Goal: Obtain resource: Download file/media

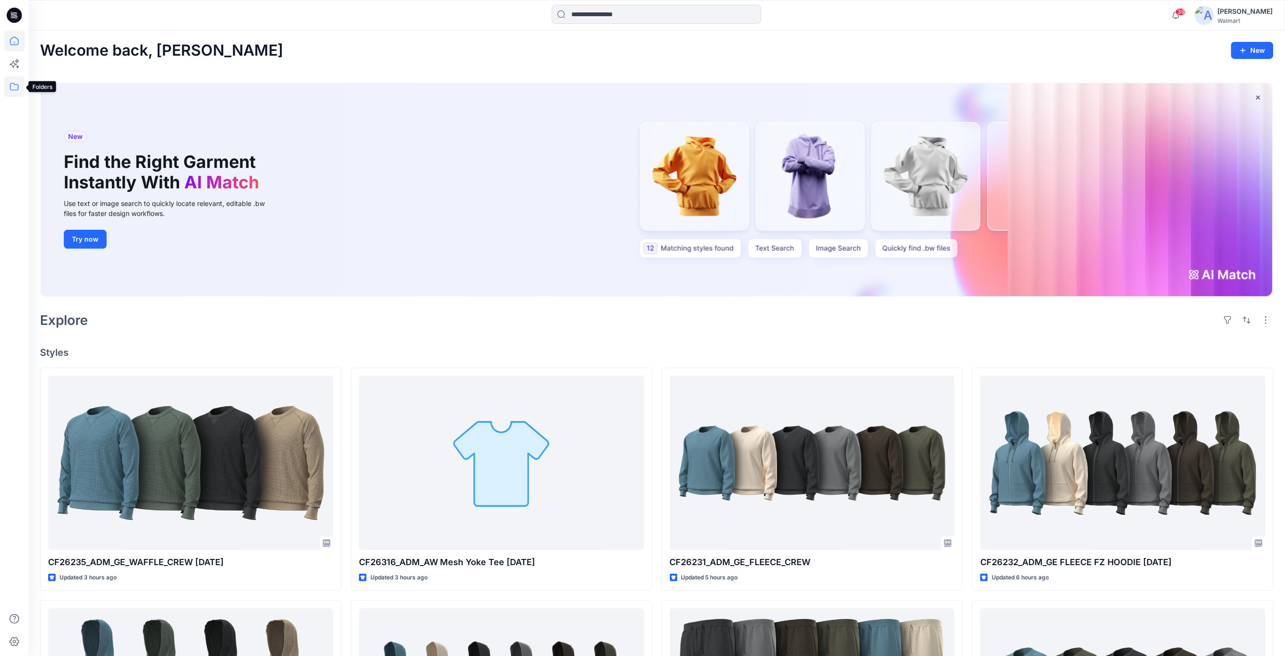
click at [12, 88] on icon at bounding box center [14, 86] width 21 height 21
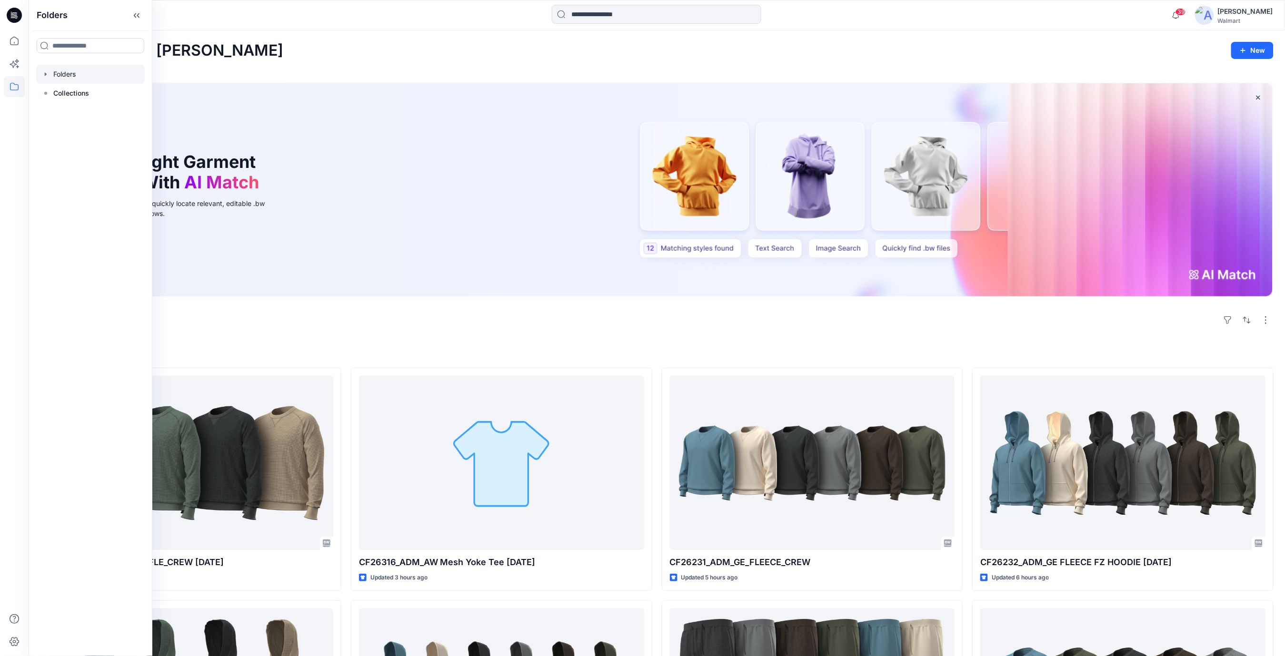
click at [71, 76] on div at bounding box center [90, 74] width 109 height 19
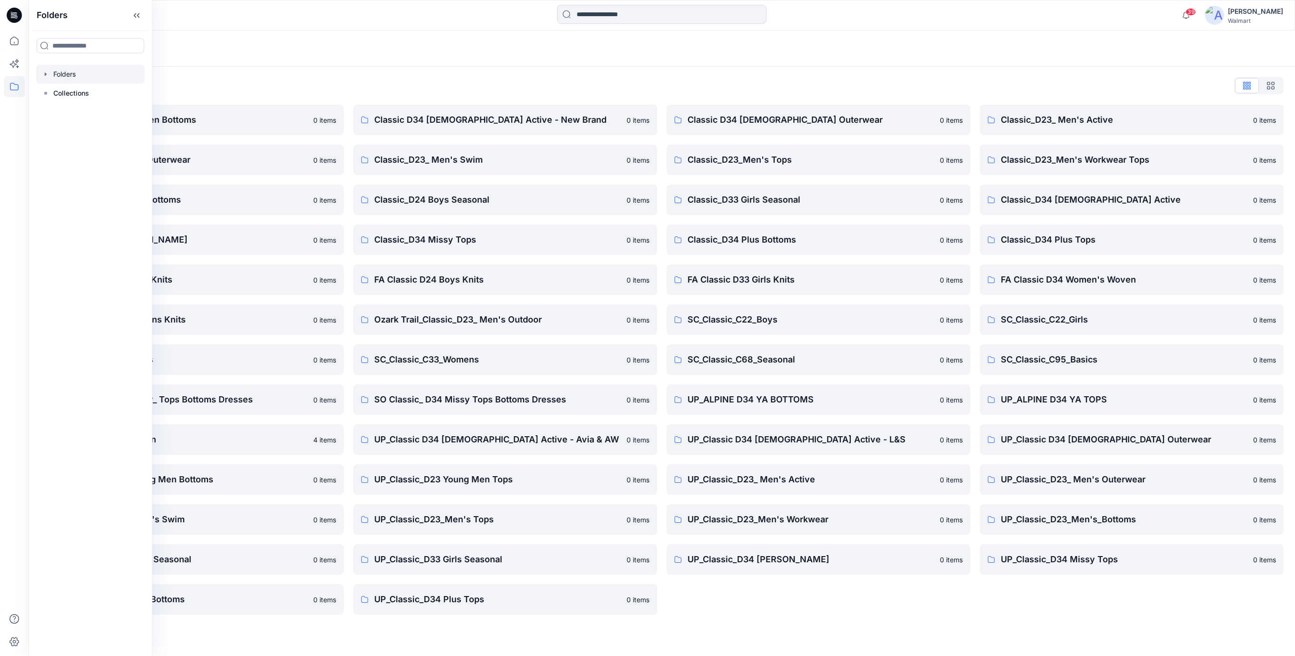
click at [399, 72] on div "Folders List Classic D23 Young Men Bottoms 0 items Classic_D23_ Men's Outerwear…" at bounding box center [662, 347] width 1266 height 560
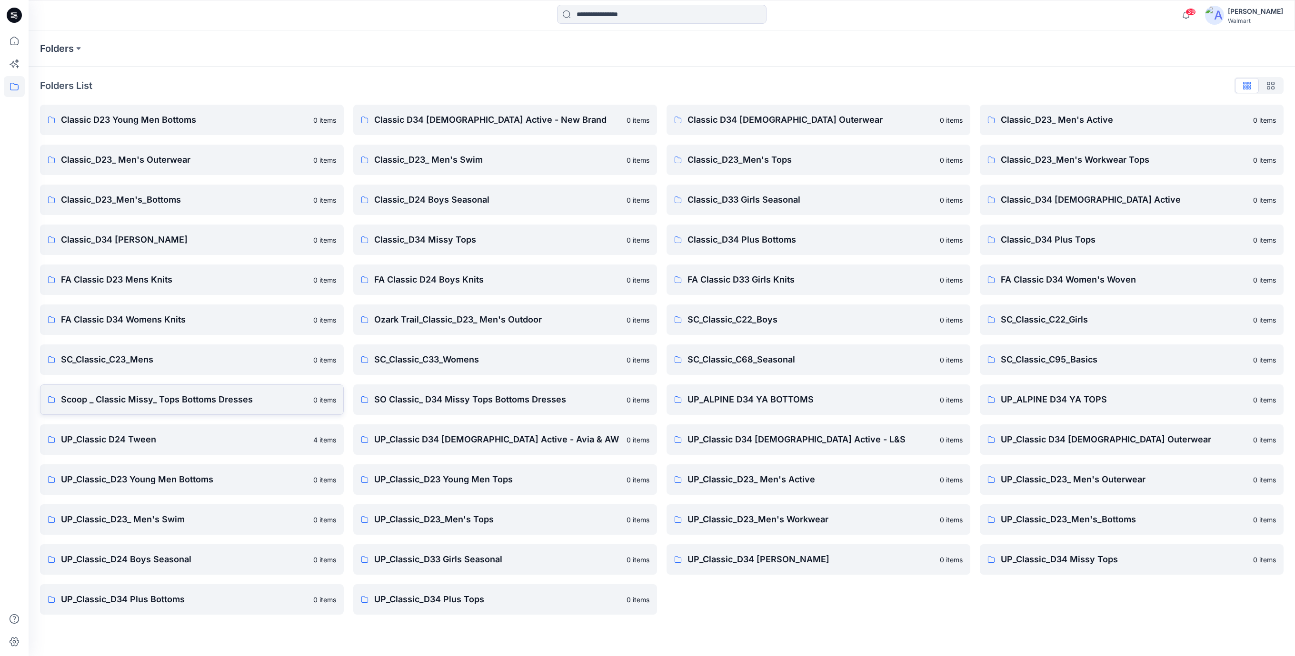
click at [192, 398] on p "Scoop _ Classic Missy_ Tops Bottoms Dresses" at bounding box center [184, 399] width 247 height 13
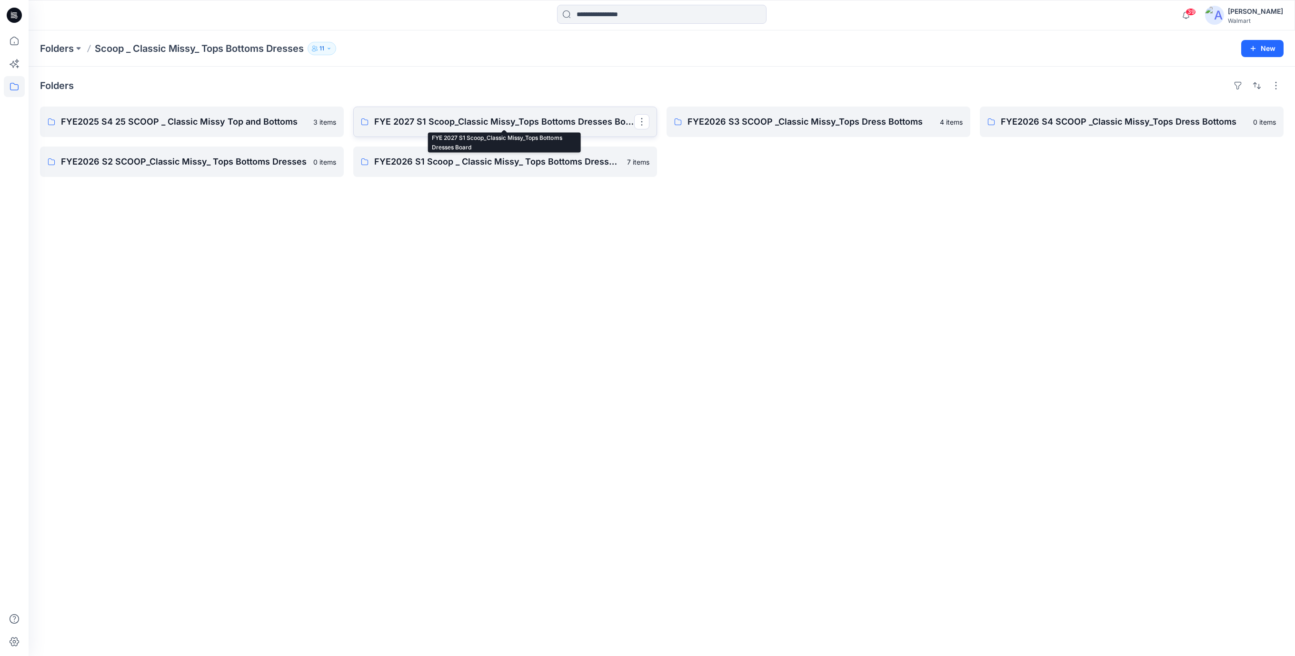
click at [490, 116] on p "FYE 2027 S1 Scoop_Classic Missy_Tops Bottoms Dresses Board" at bounding box center [504, 121] width 260 height 13
click at [252, 124] on p "FYE2025 S4 25 SCOOP _ Classic Missy Top and Bottoms" at bounding box center [191, 121] width 260 height 13
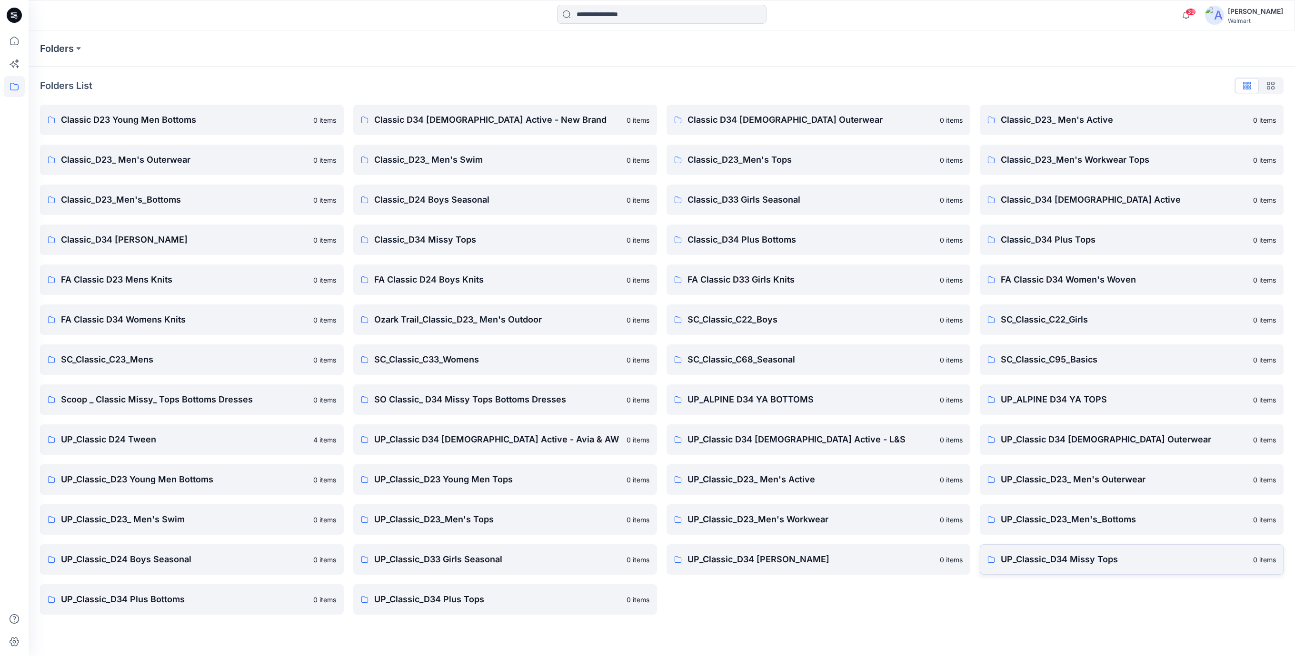
click at [1096, 559] on p "UP_Classic_D34 Missy Tops" at bounding box center [1124, 559] width 247 height 13
click at [777, 560] on p "UP_Classic_D34 Missy Bottoms" at bounding box center [810, 559] width 247 height 13
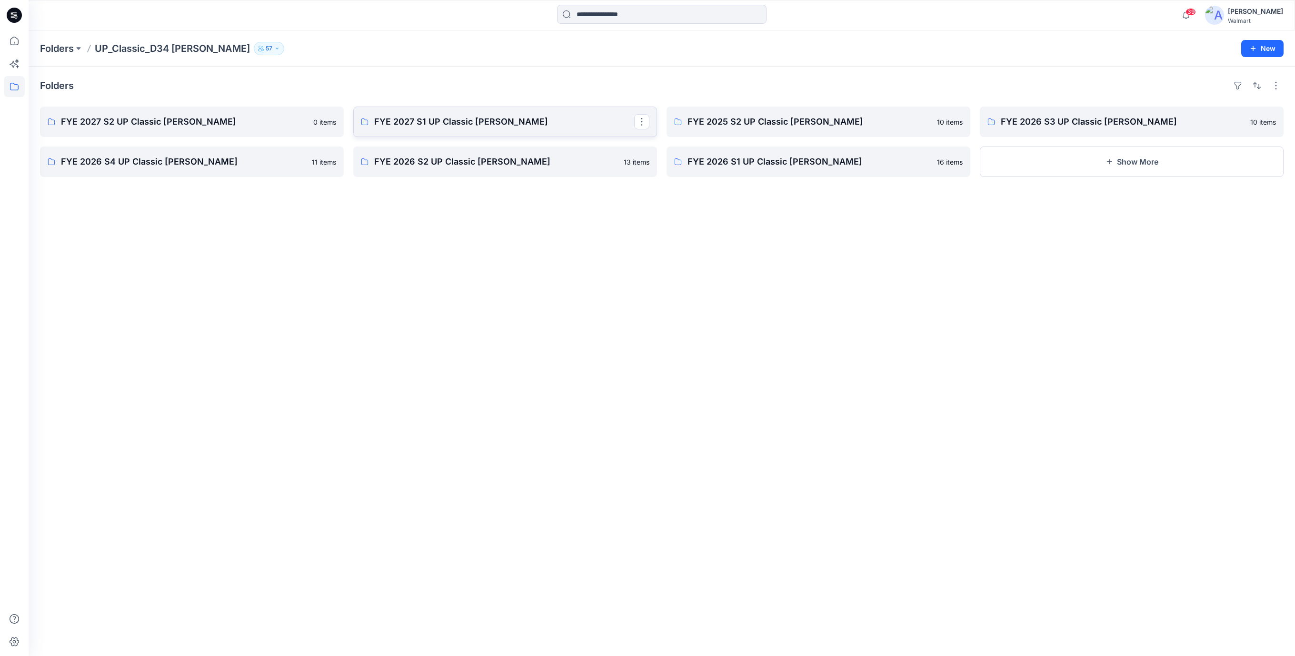
click at [489, 126] on p "FYE 2027 S1 UP Classic Missy Bottoms" at bounding box center [504, 121] width 260 height 13
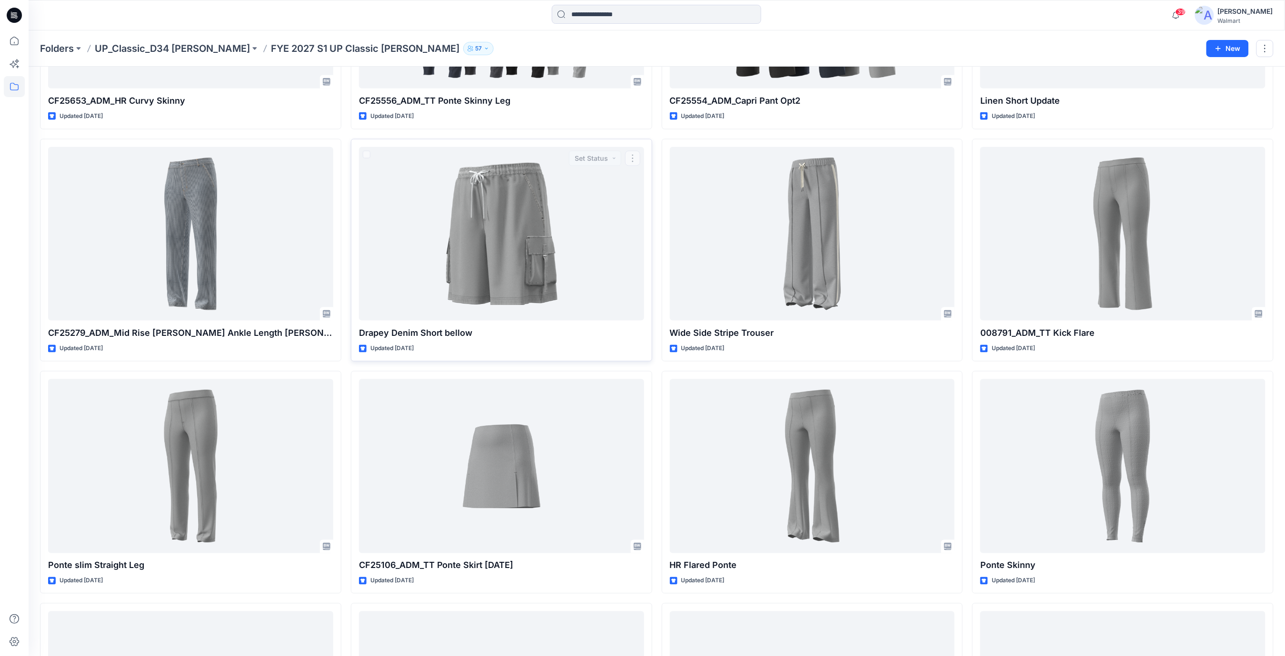
scroll to position [635, 0]
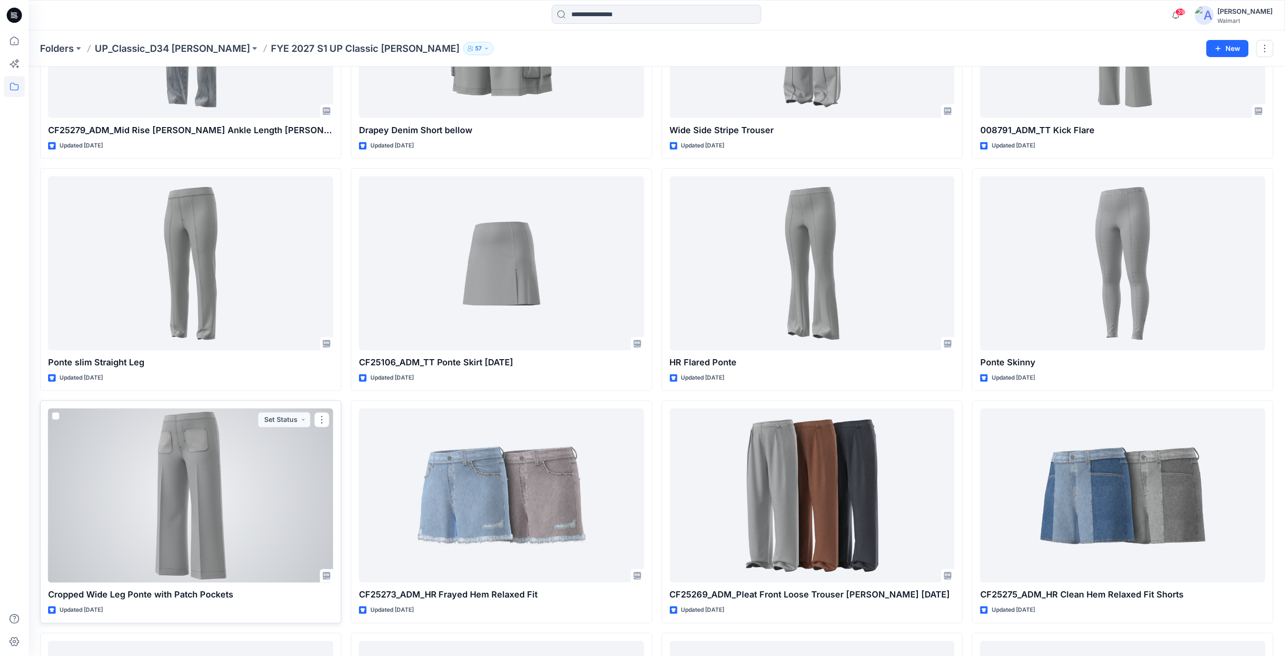
click at [231, 512] on div at bounding box center [190, 496] width 285 height 174
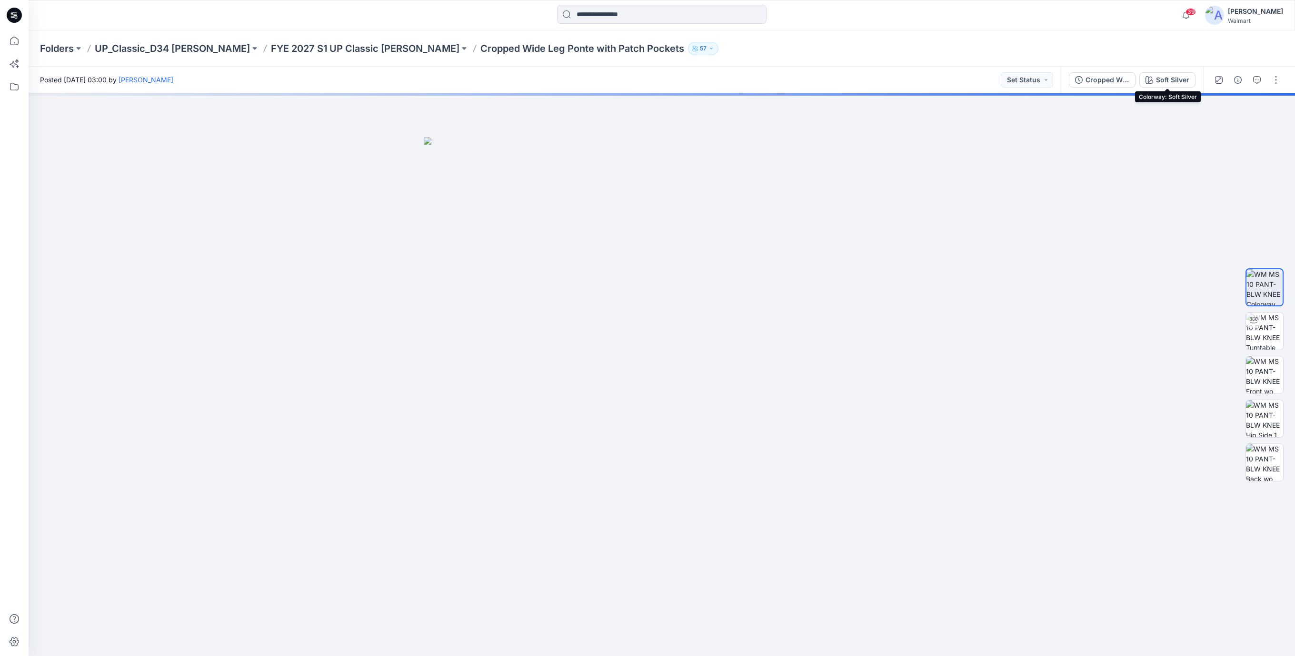
click at [1171, 82] on div "Soft Silver" at bounding box center [1172, 80] width 33 height 10
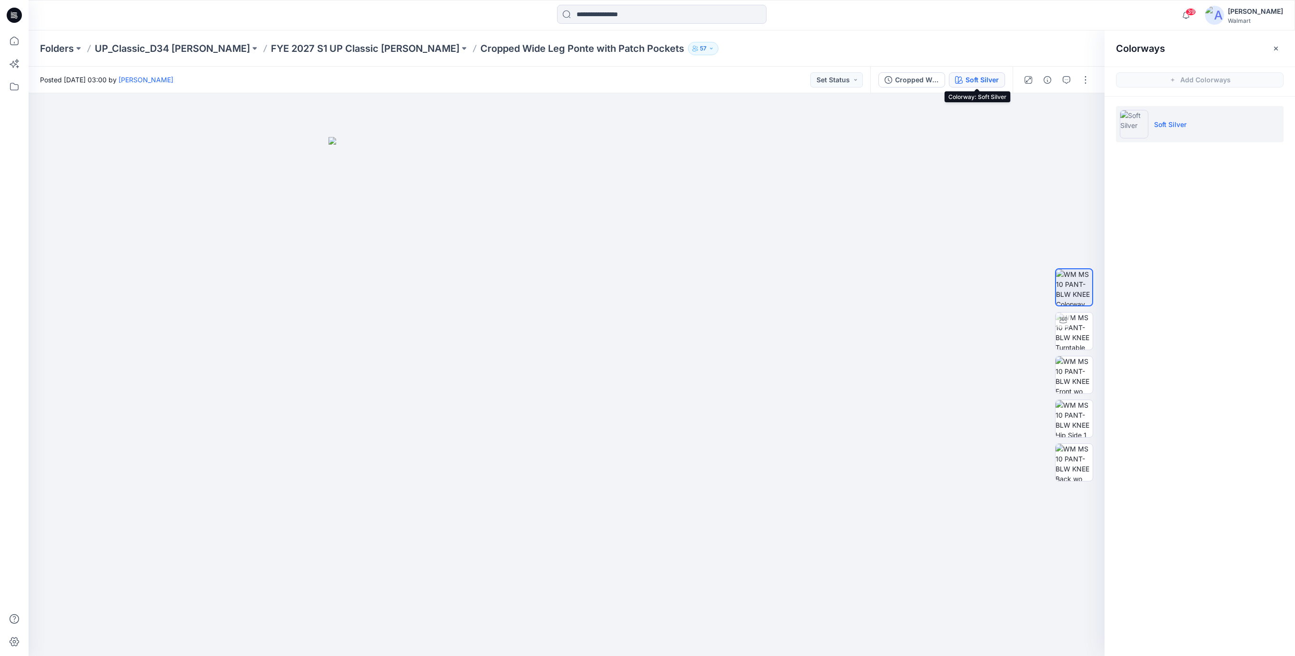
click at [984, 78] on div "Soft Silver" at bounding box center [981, 80] width 33 height 10
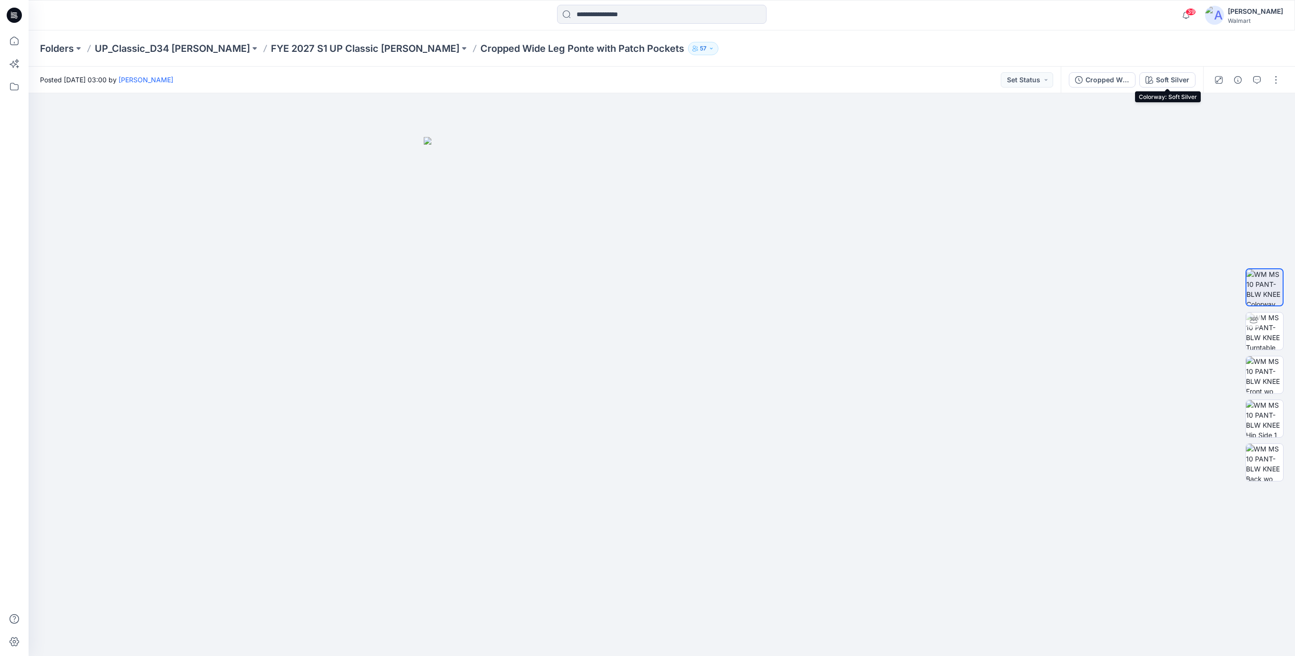
click at [4, 12] on div at bounding box center [14, 15] width 30 height 30
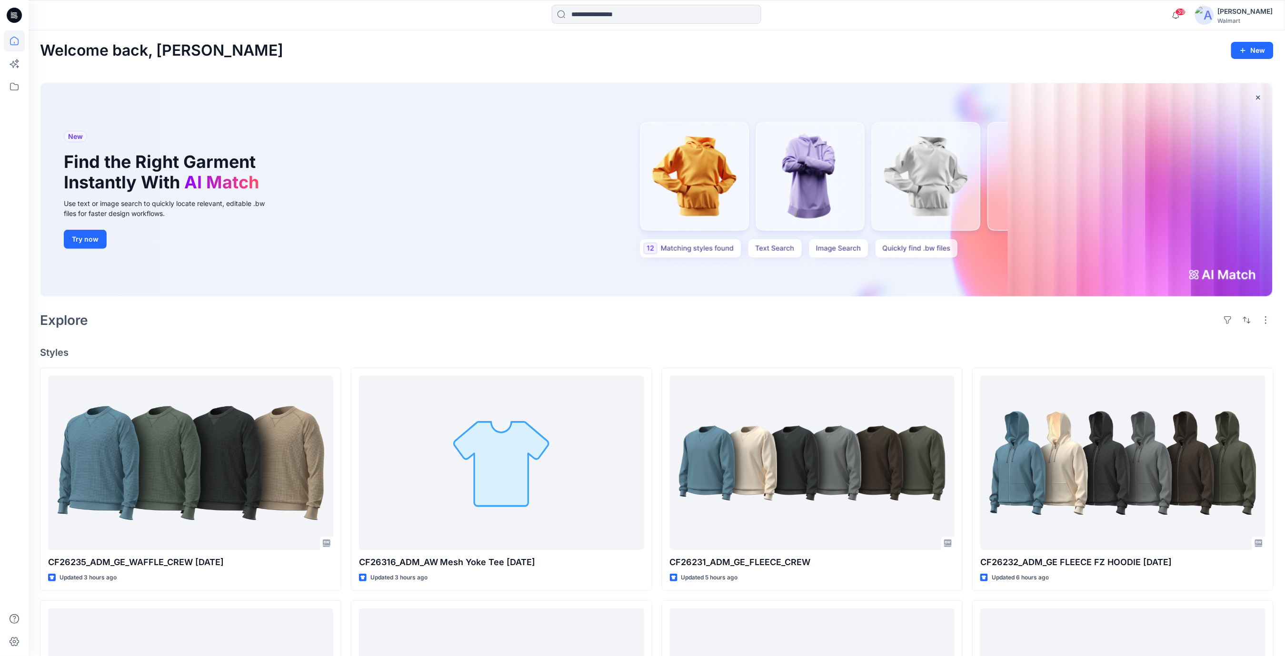
click at [533, 330] on div "Explore" at bounding box center [656, 320] width 1233 height 23
click at [16, 89] on icon at bounding box center [14, 86] width 21 height 21
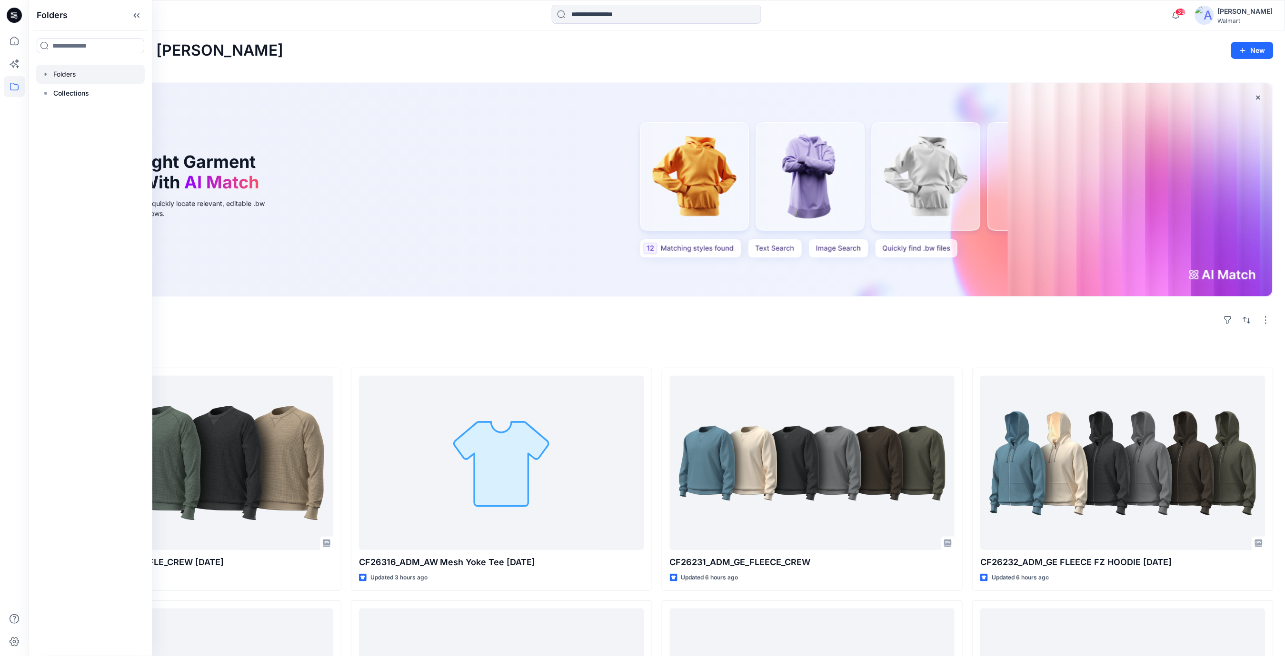
click at [80, 76] on div at bounding box center [90, 74] width 109 height 19
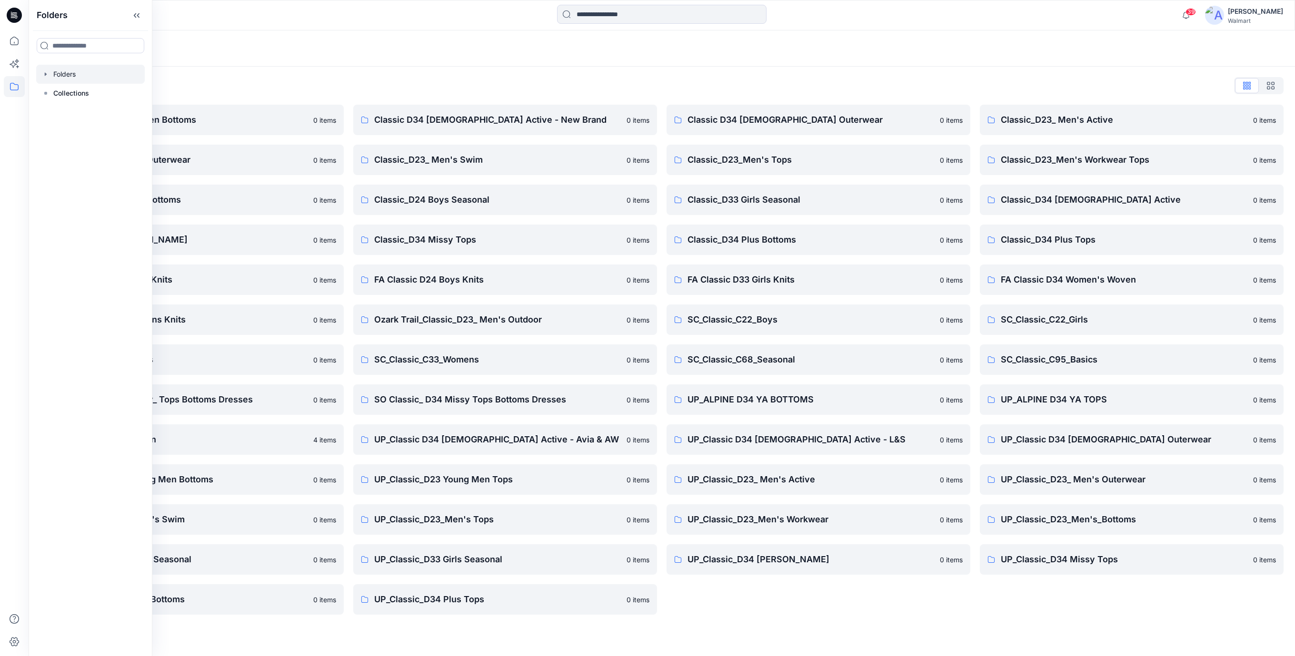
click at [804, 625] on div "Folders List Classic D23 Young Men Bottoms 0 items Classic_D23_ Men's Outerwear…" at bounding box center [662, 347] width 1266 height 560
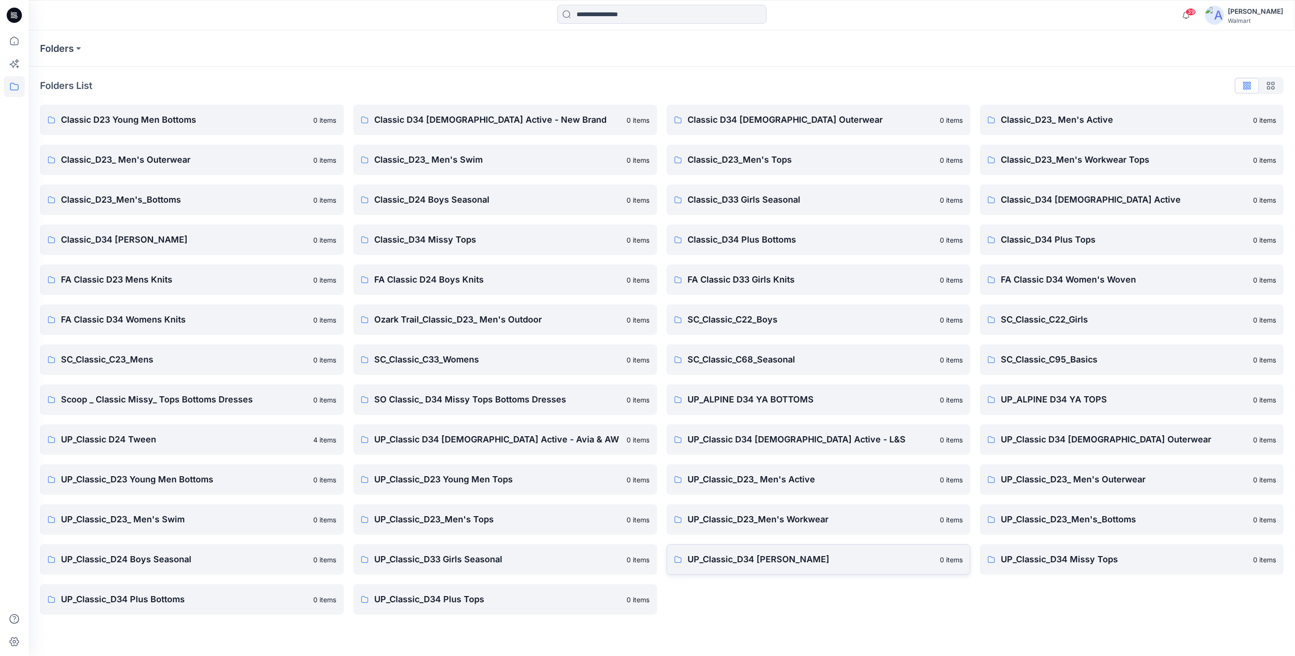
click at [805, 558] on p "UP_Classic_D34 Missy Bottoms" at bounding box center [810, 559] width 247 height 13
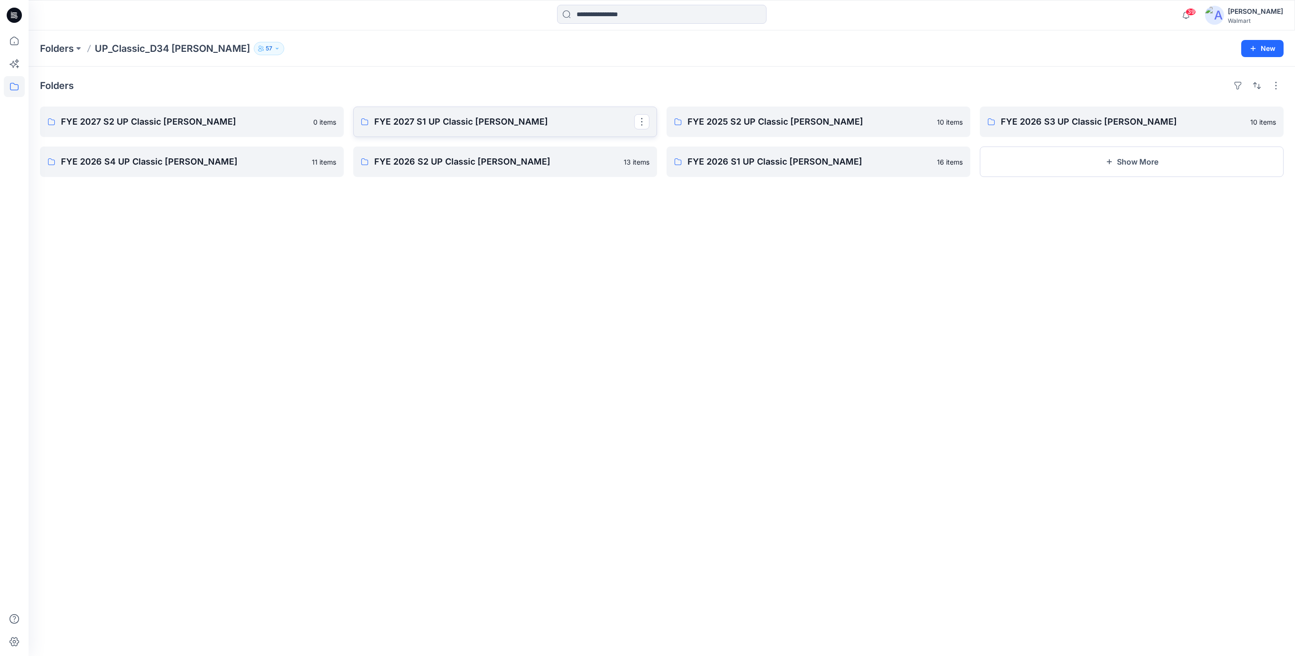
click at [455, 127] on p "FYE 2027 S1 UP Classic Missy Bottoms" at bounding box center [504, 121] width 260 height 13
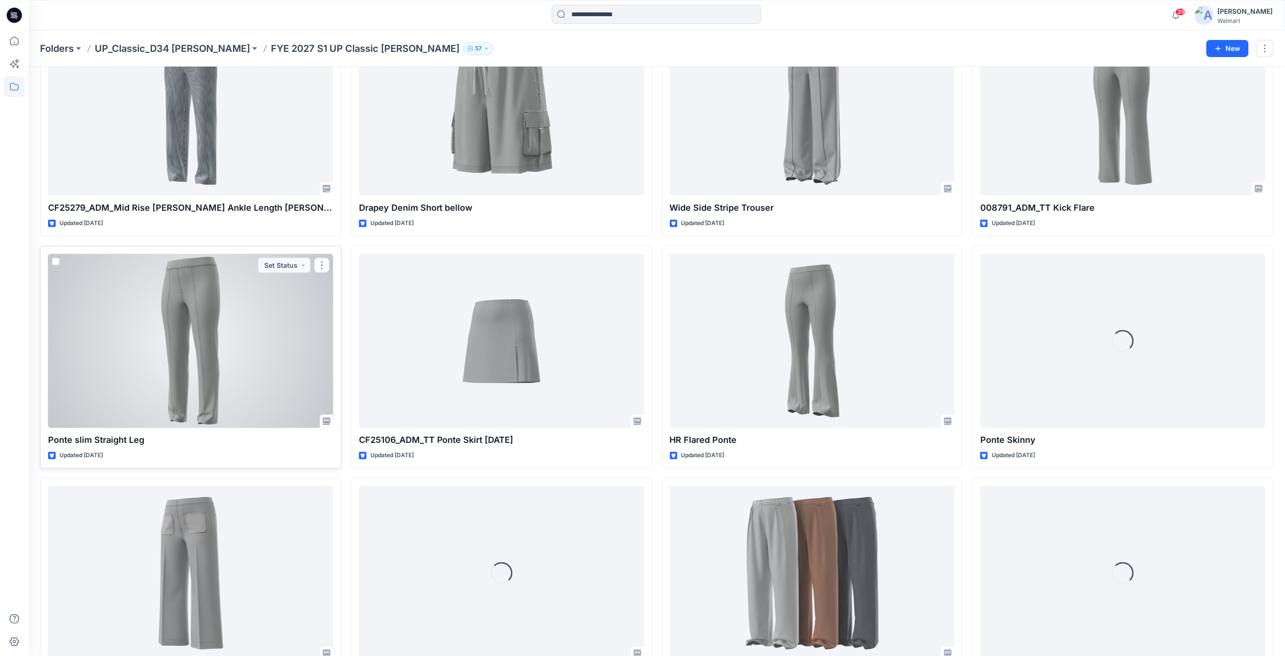
scroll to position [691, 0]
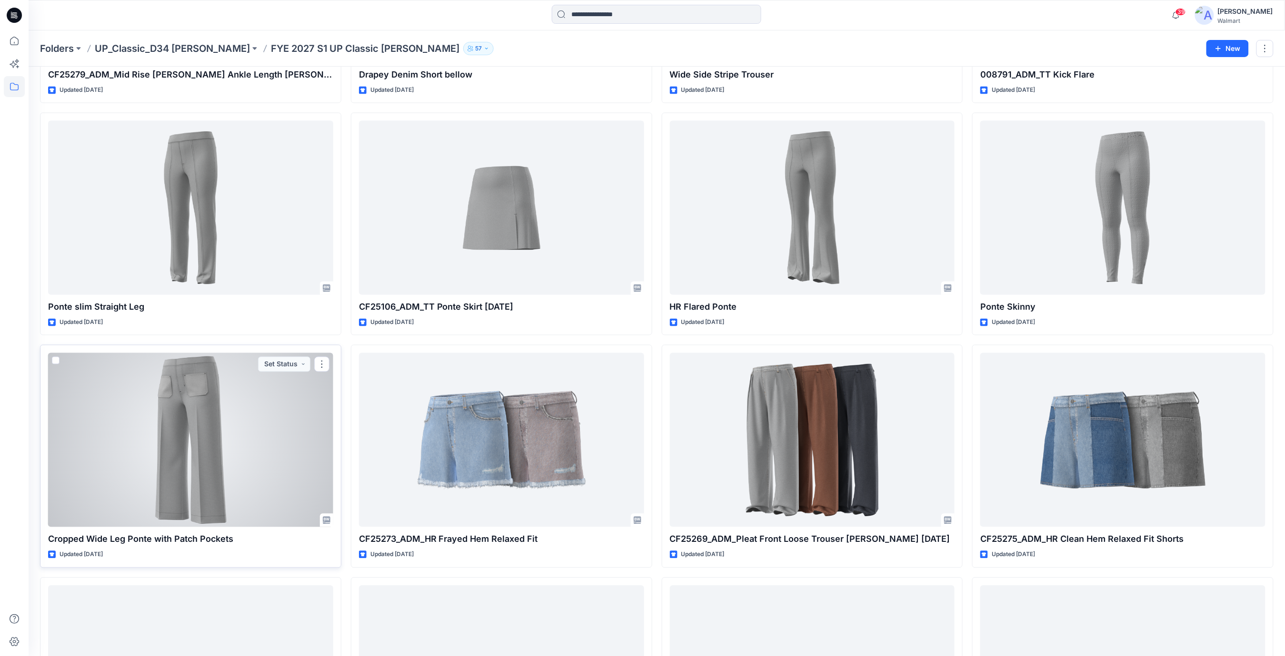
click at [250, 461] on div at bounding box center [190, 440] width 285 height 174
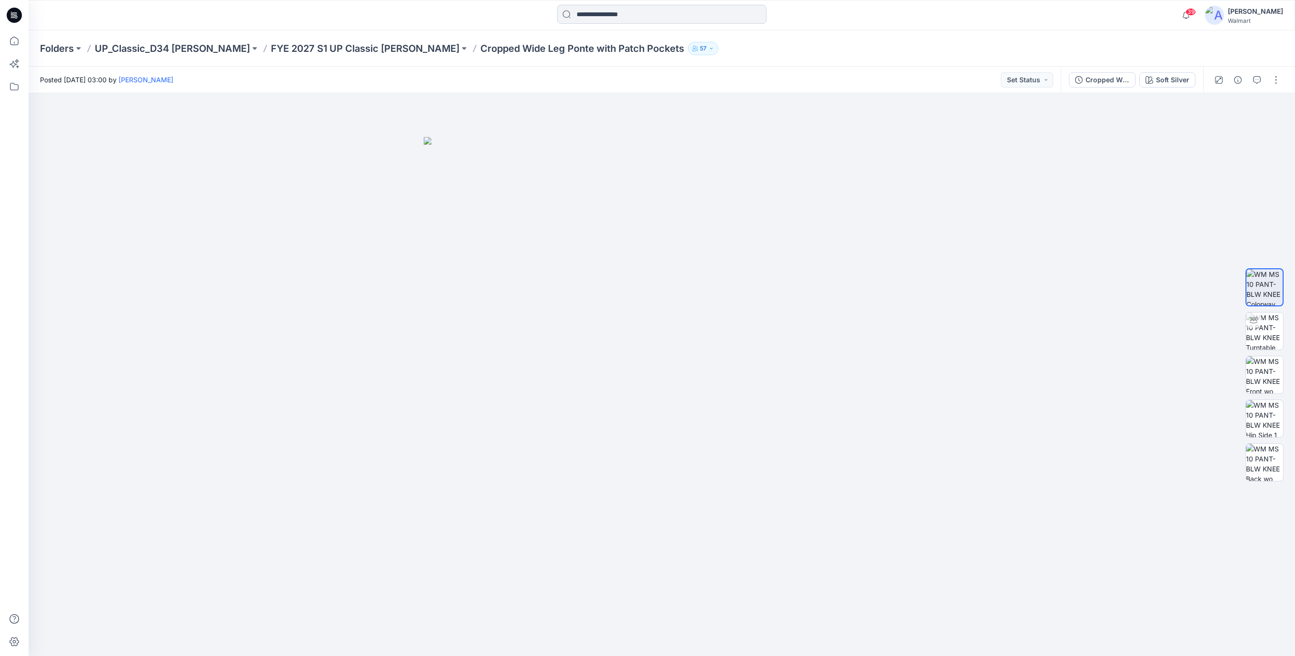
click at [645, 16] on input at bounding box center [661, 14] width 209 height 19
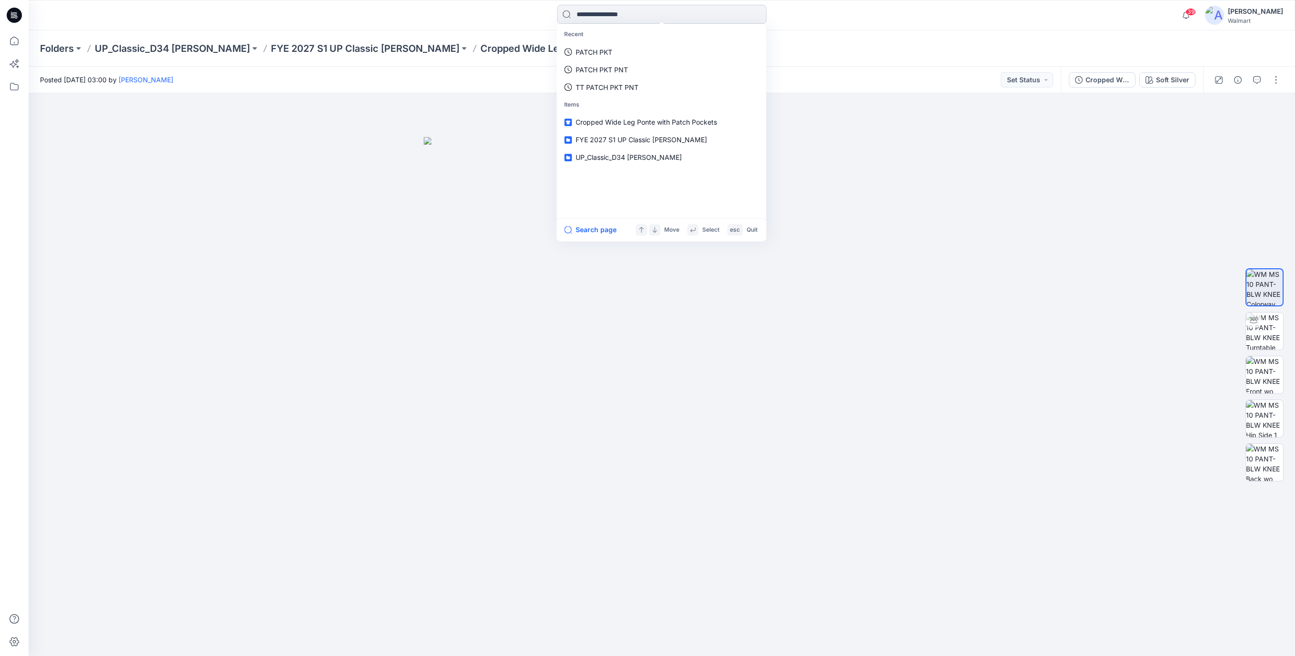
click at [634, 15] on input at bounding box center [661, 14] width 209 height 19
click at [580, 15] on input at bounding box center [661, 14] width 209 height 19
paste input "**********"
type input "**********"
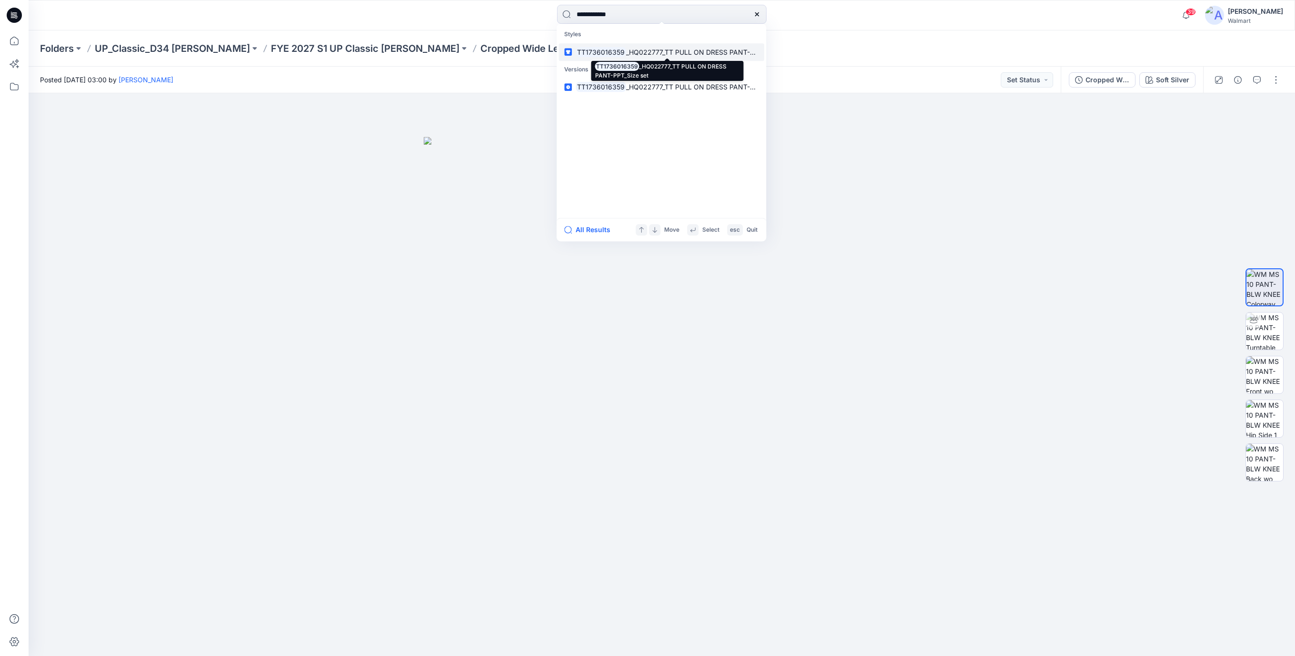
click at [692, 52] on span "_HQ022777_TT PULL ON DRESS PANT-PPT_Size set" at bounding box center [708, 52] width 164 height 8
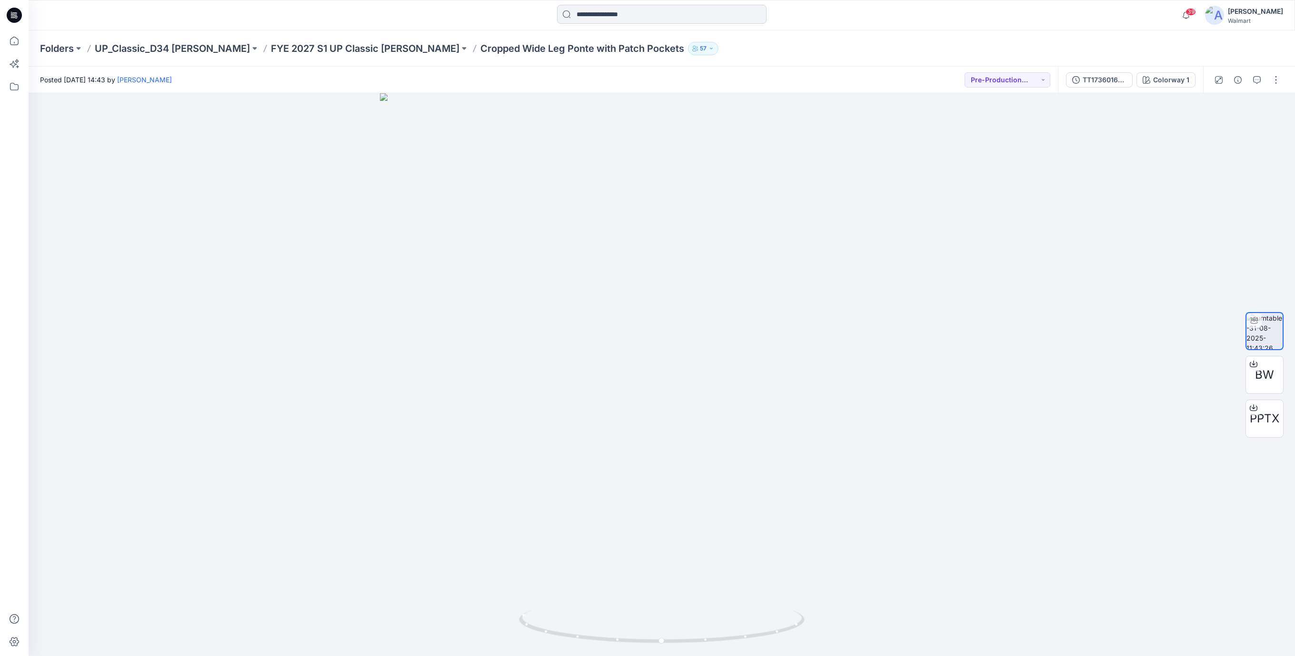
click at [598, 14] on input at bounding box center [661, 14] width 209 height 19
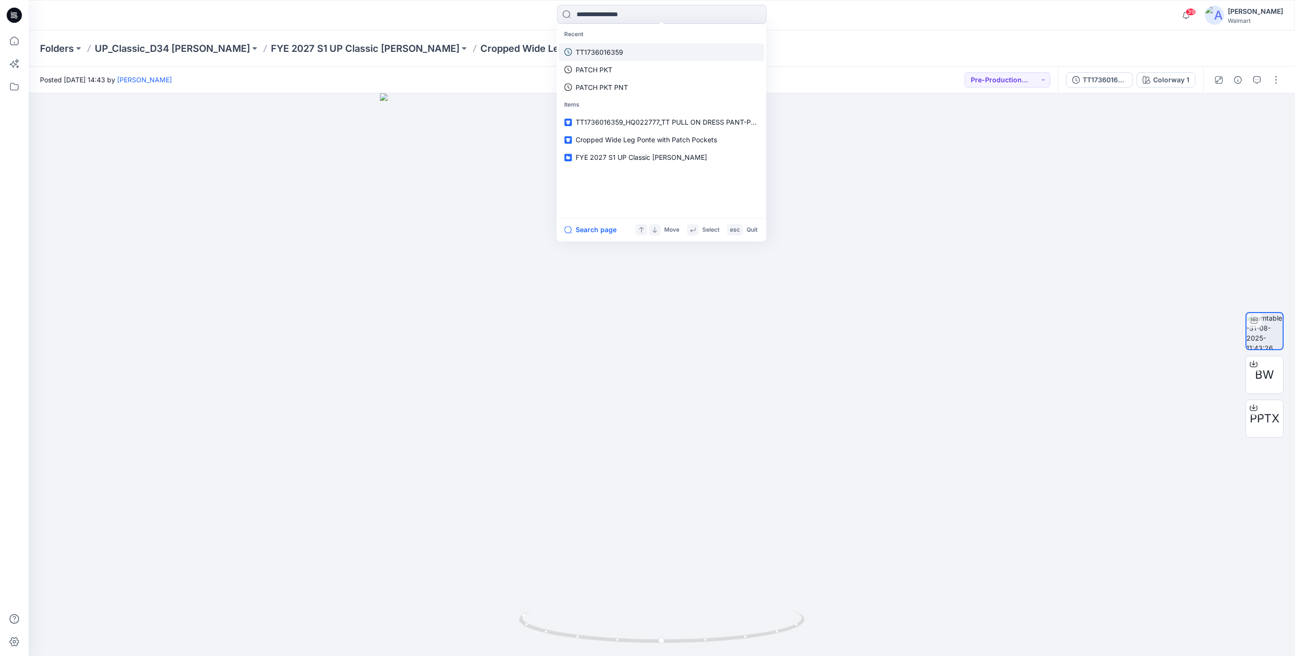
click at [597, 48] on p "TT1736016359" at bounding box center [599, 52] width 48 height 10
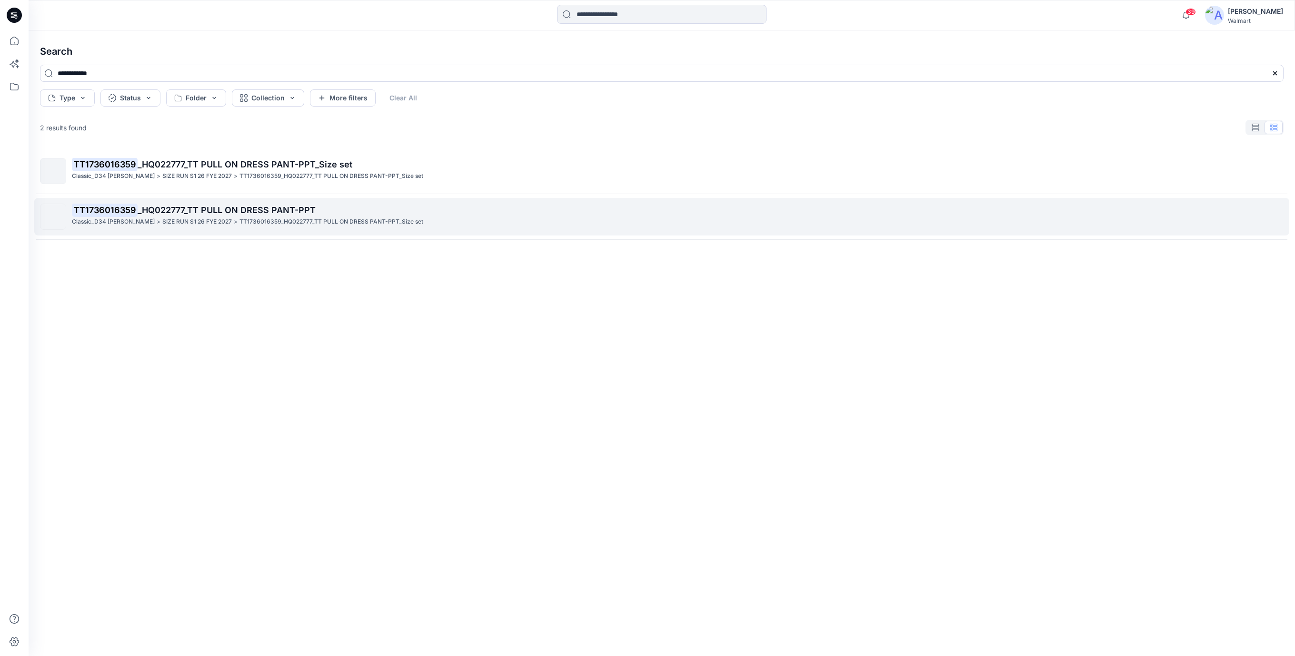
click at [249, 214] on span "_HQ022777_TT PULL ON DRESS PANT-PPT" at bounding box center [227, 210] width 178 height 10
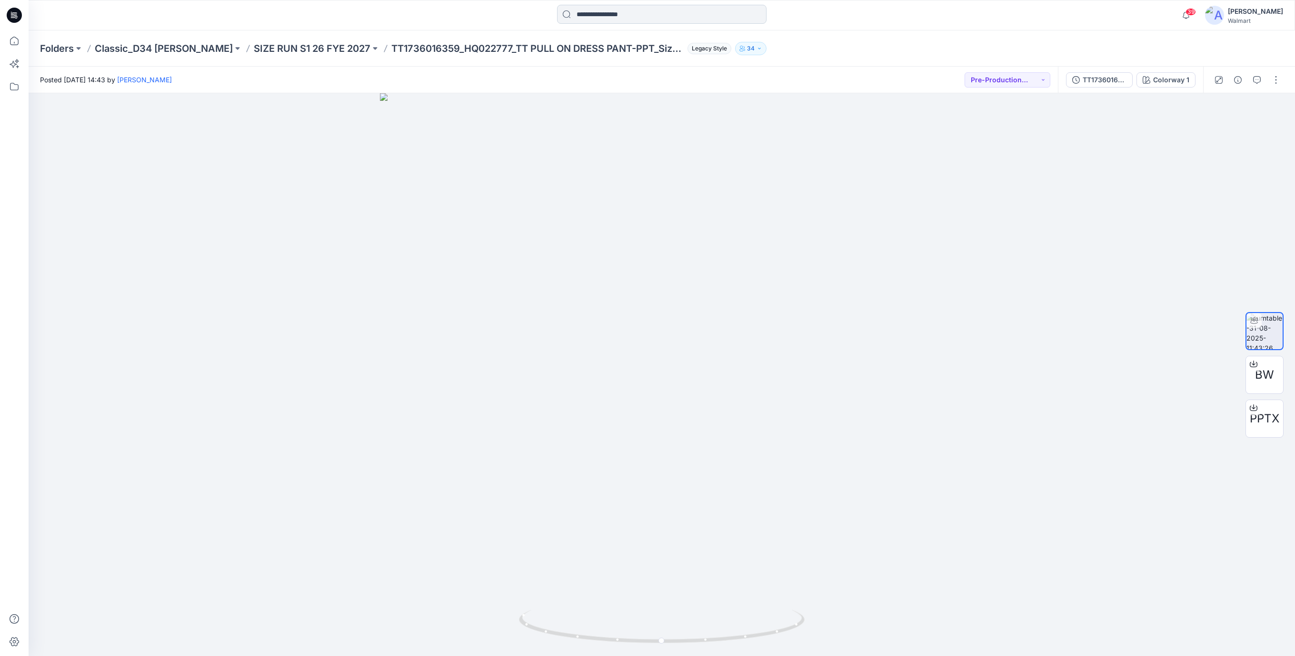
click at [627, 14] on input at bounding box center [661, 14] width 209 height 19
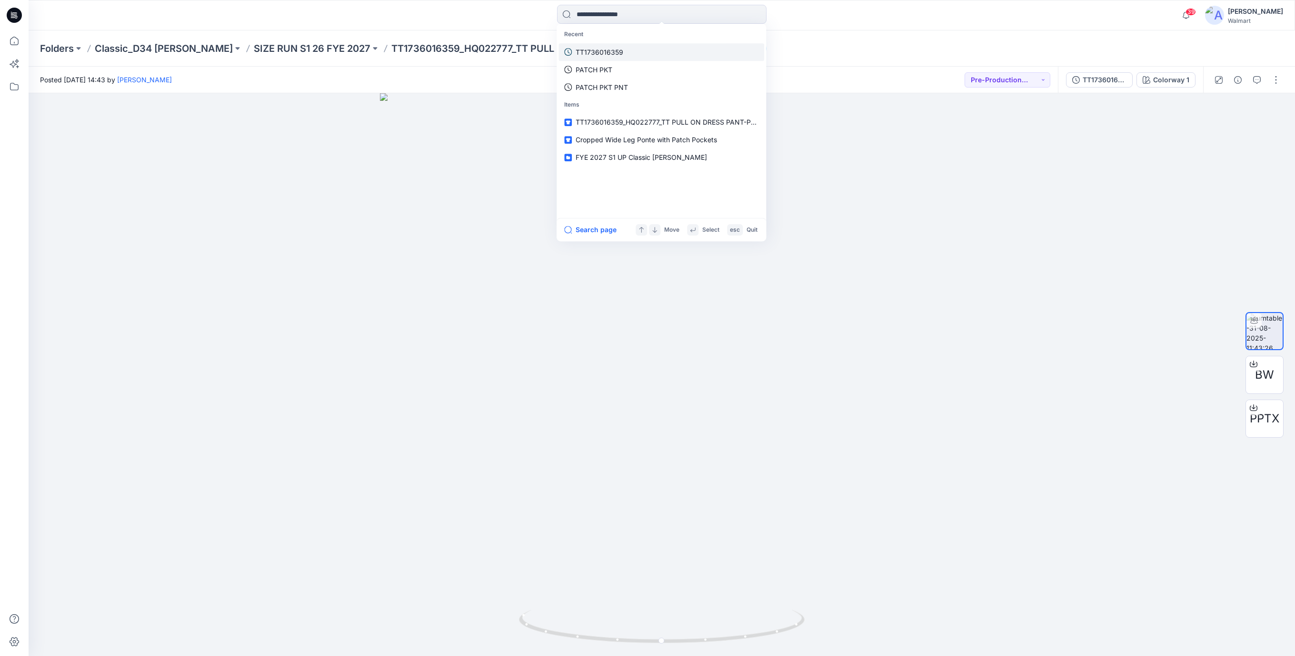
click at [590, 52] on p "TT1736016359" at bounding box center [599, 52] width 48 height 10
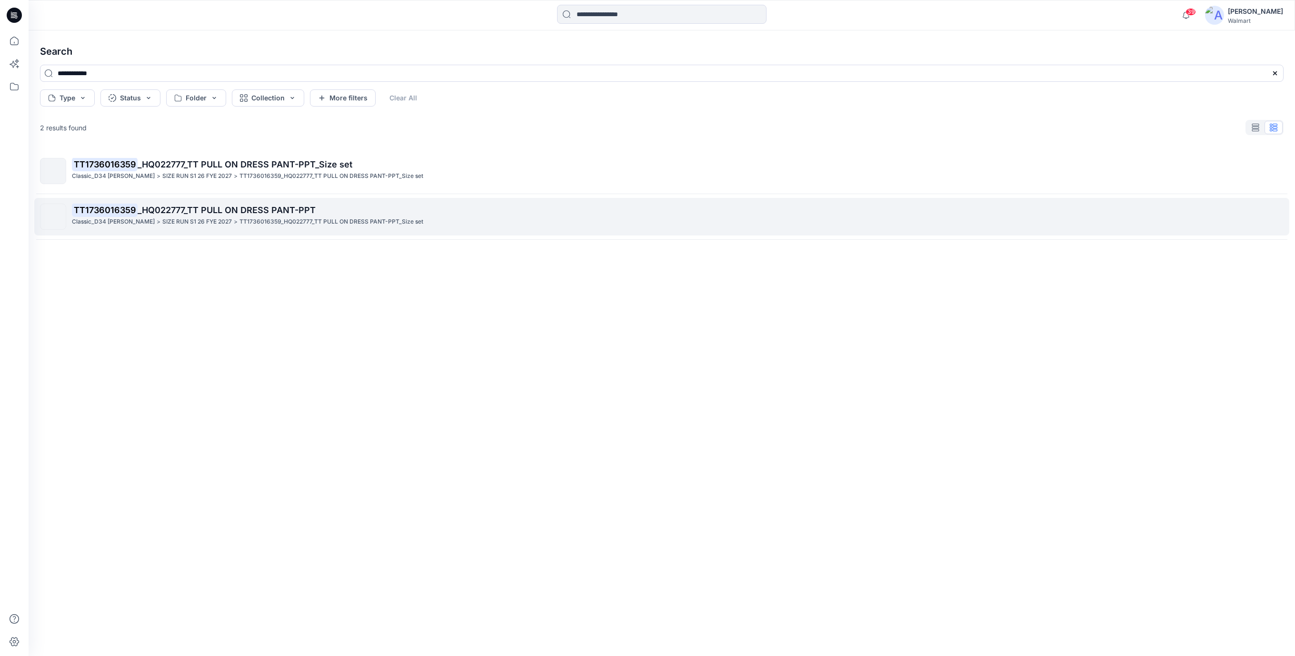
click at [228, 211] on span "_HQ022777_TT PULL ON DRESS PANT-PPT" at bounding box center [227, 210] width 178 height 10
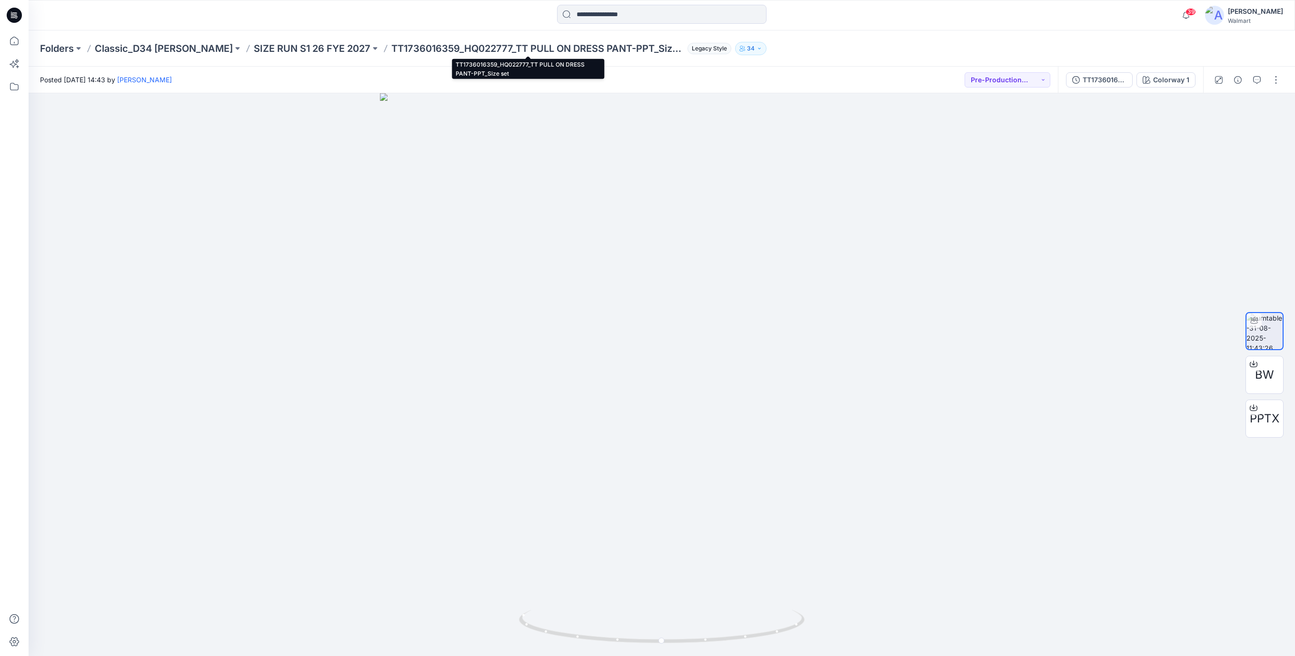
click at [528, 45] on p "TT1736016359_HQ022777_TT PULL ON DRESS PANT-PPT_Size set" at bounding box center [537, 48] width 292 height 13
click at [523, 45] on p "TT1736016359_HQ022777_TT PULL ON DRESS PANT-PPT_Size set" at bounding box center [537, 48] width 292 height 13
click at [609, 50] on p "TT1736016359_HQ022777_TT PULL ON DRESS PANT-PPT_Size set" at bounding box center [537, 48] width 292 height 13
click at [618, 187] on div at bounding box center [662, 374] width 1266 height 563
click at [557, 50] on p "TT1736016359_HQ022777_TT PULL ON DRESS PANT-PPT_Size set" at bounding box center [537, 48] width 292 height 13
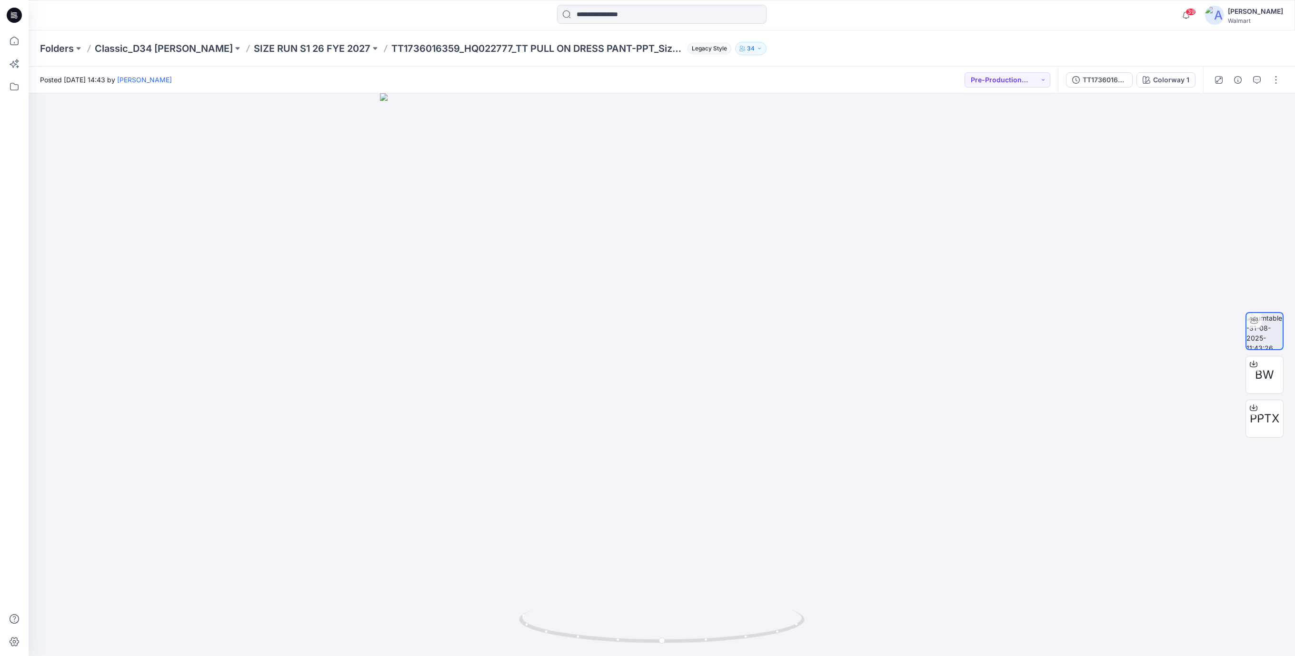
click at [523, 45] on p "TT1736016359_HQ022777_TT PULL ON DRESS PANT-PPT_Size set" at bounding box center [537, 48] width 292 height 13
drag, startPoint x: 524, startPoint y: 47, endPoint x: 622, endPoint y: 66, distance: 99.9
click at [622, 66] on div "Folders Classic_D34 Missy Bottoms SIZE RUN S1 26 FYE 2027 TT1736016359_HQ022777…" at bounding box center [662, 48] width 1266 height 36
copy p "PULL ON DRESS PANT"
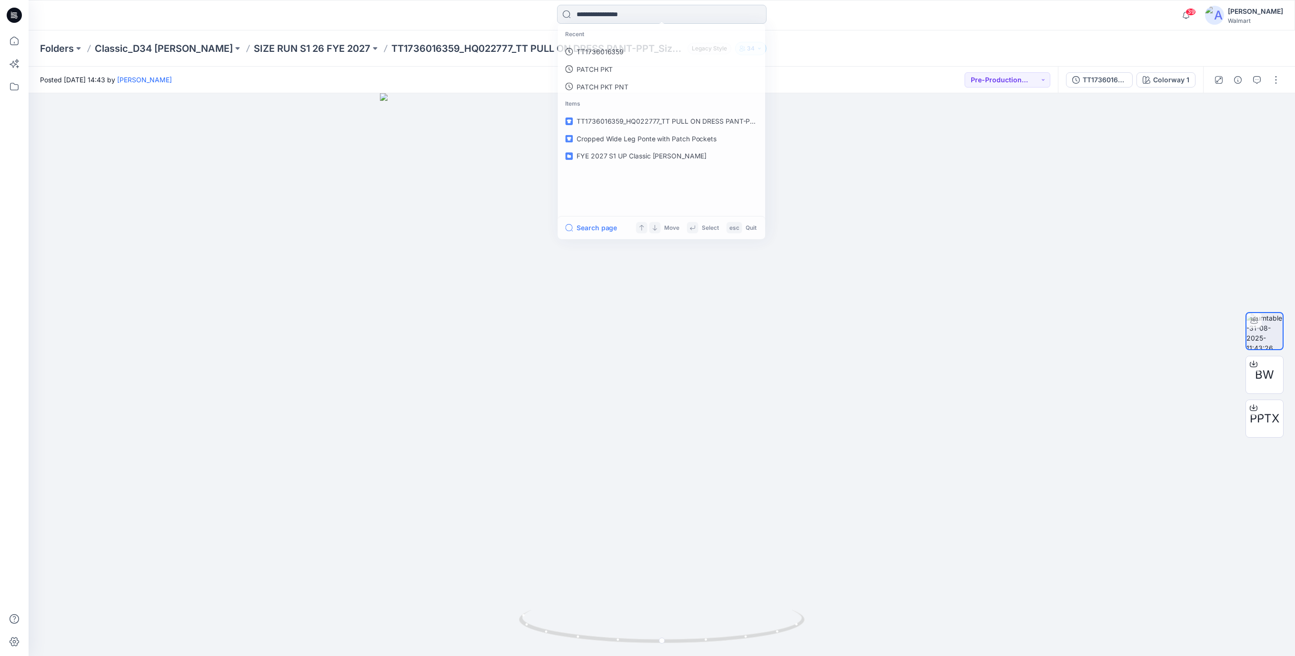
click at [625, 13] on input at bounding box center [661, 14] width 209 height 19
paste input "**********"
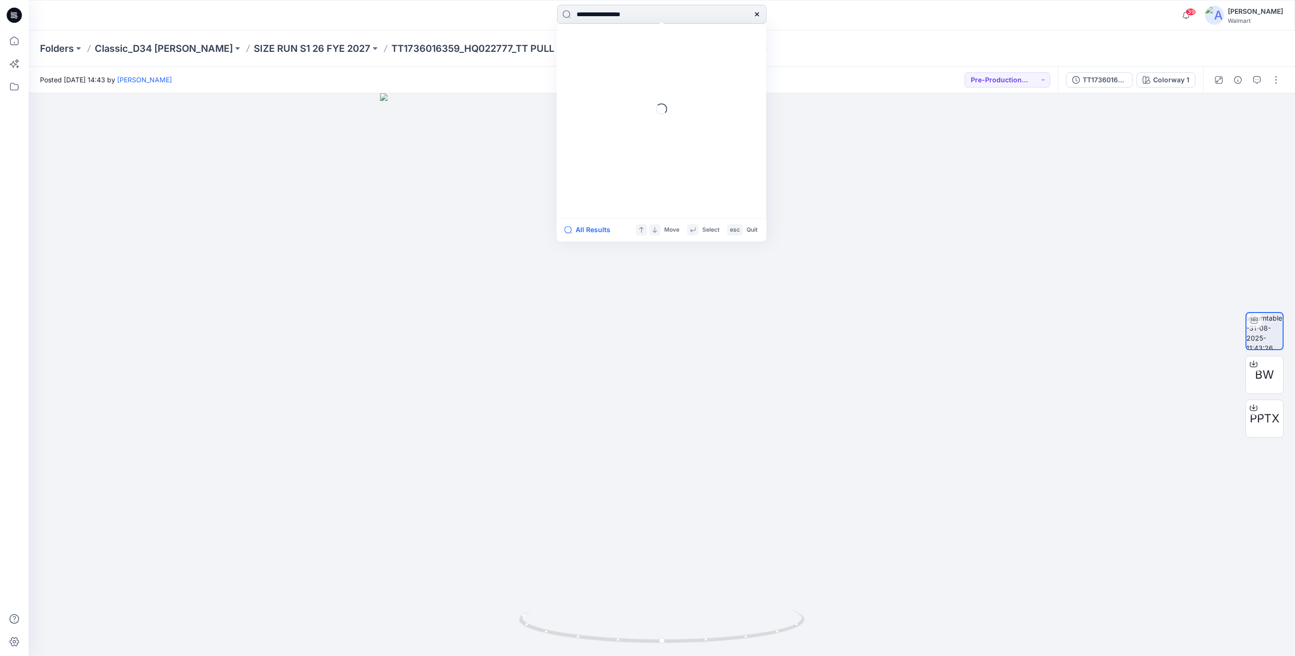
type input "**********"
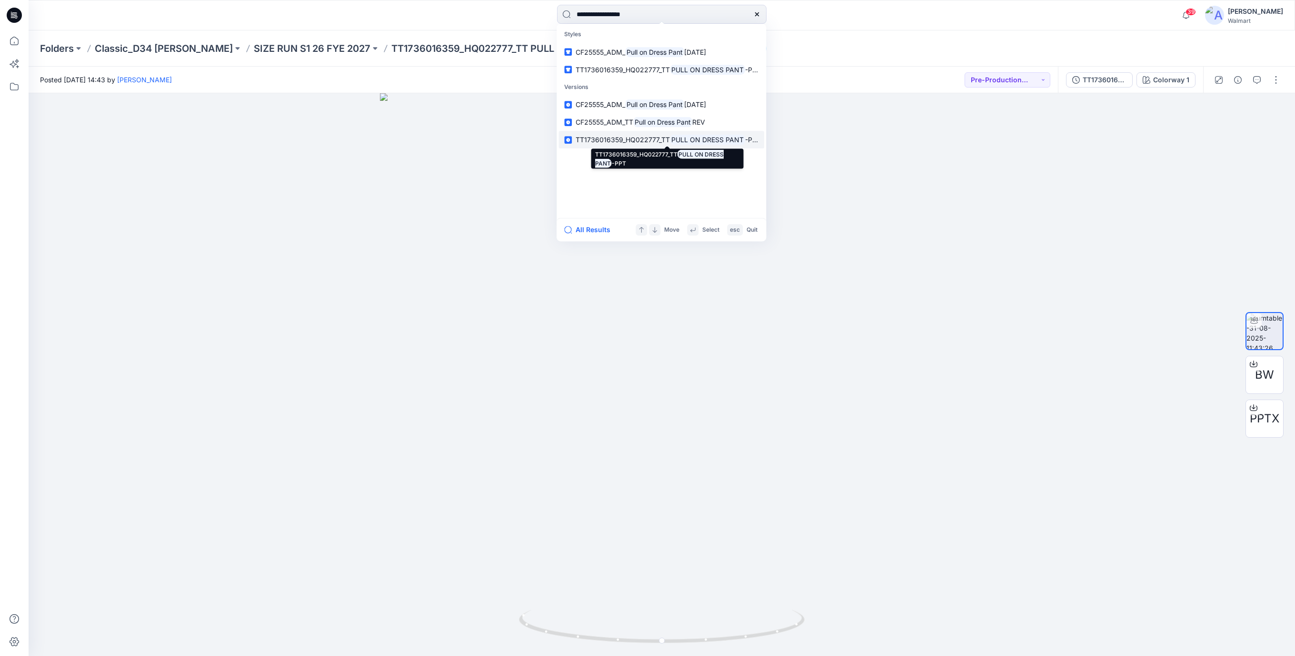
click at [672, 140] on mark "PULL ON DRESS PANT" at bounding box center [707, 139] width 75 height 11
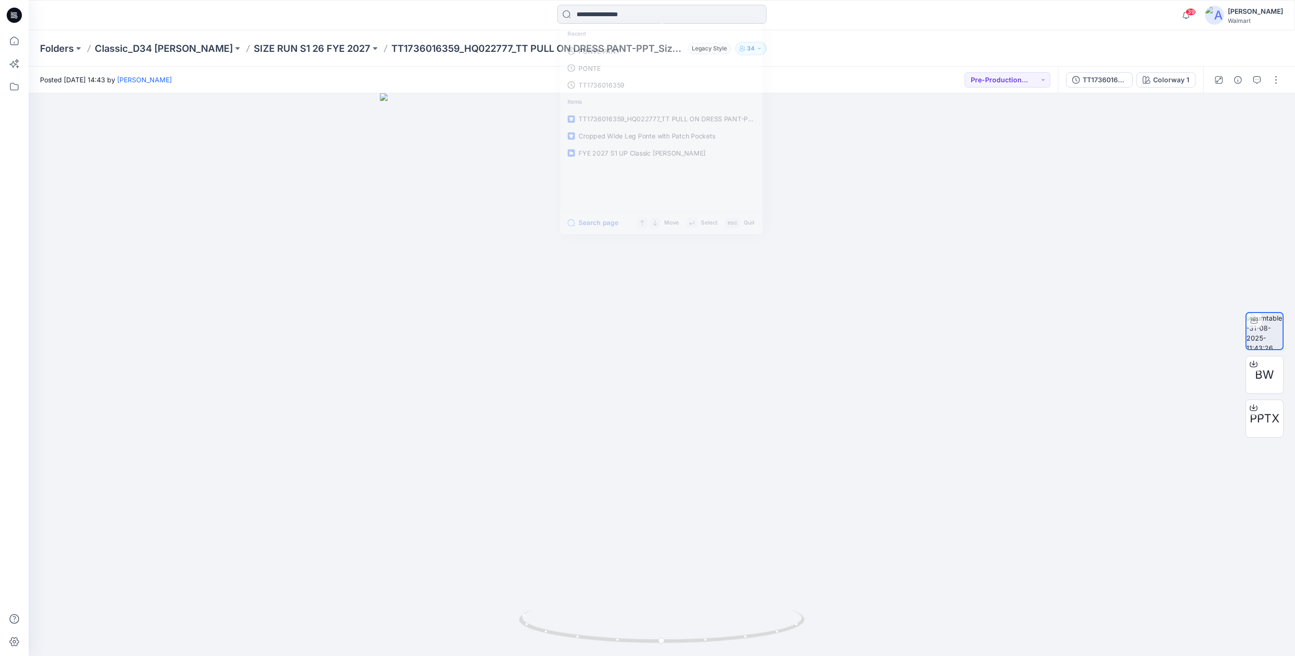
click at [604, 10] on input at bounding box center [661, 14] width 209 height 19
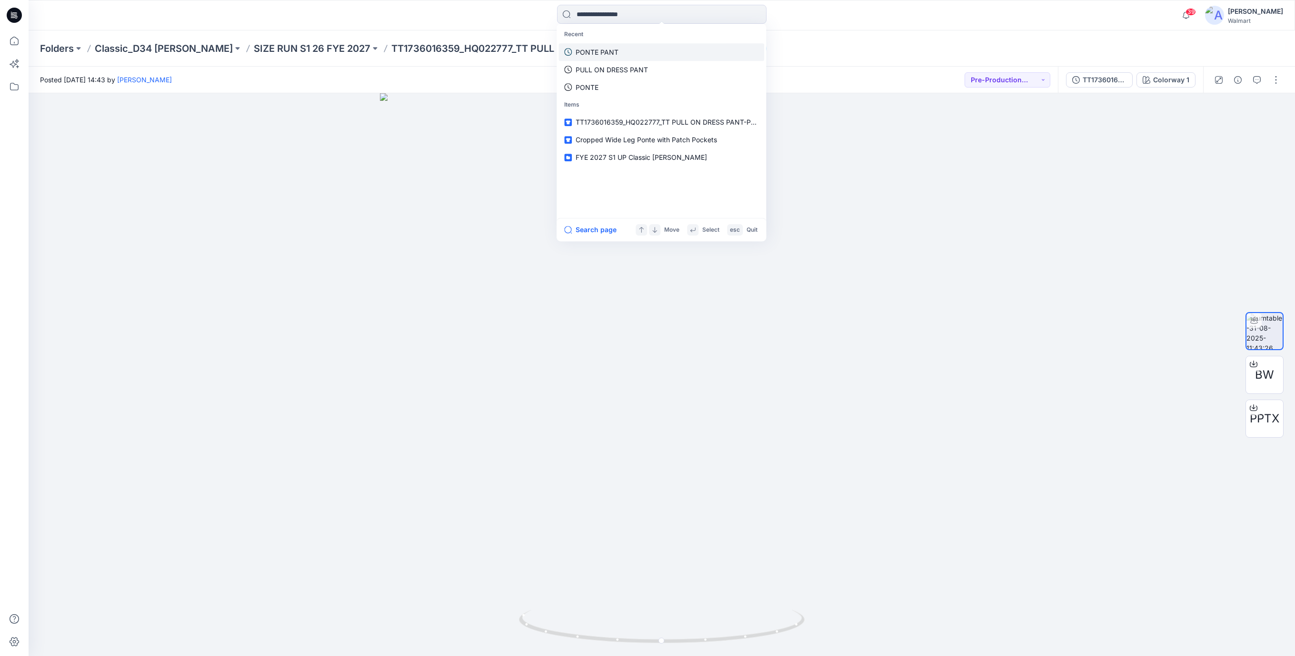
click at [607, 51] on p "PONTE PANT" at bounding box center [596, 52] width 43 height 10
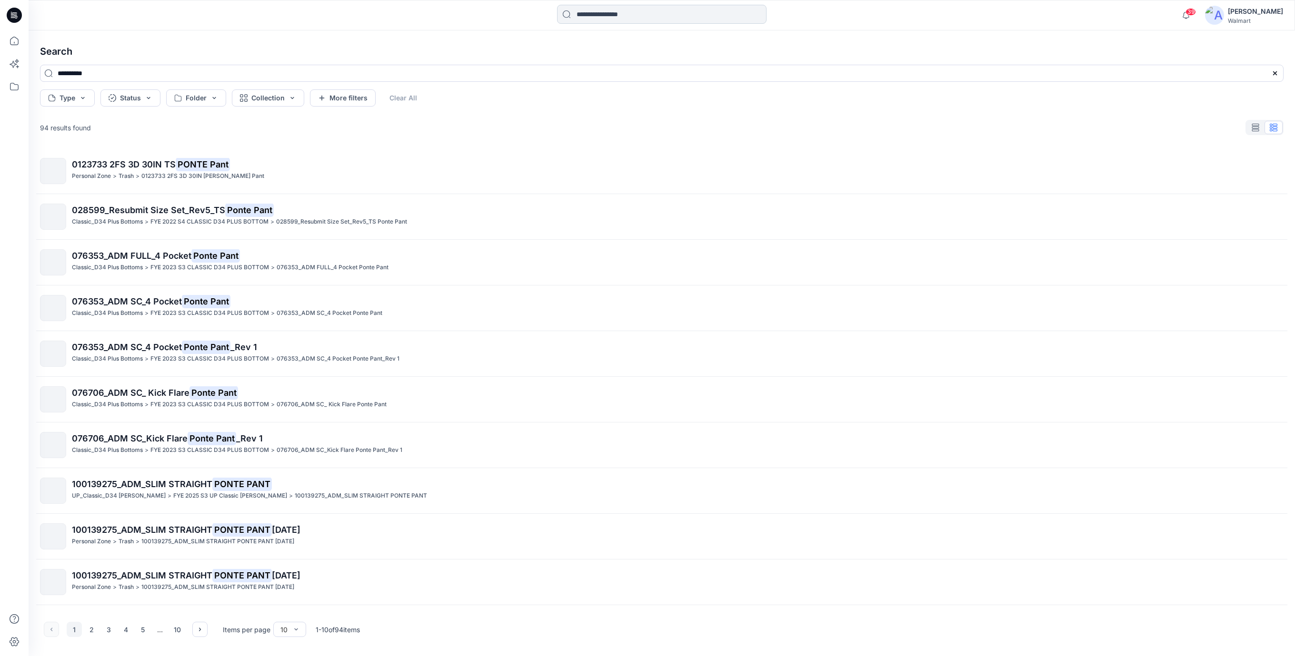
click at [606, 18] on input at bounding box center [661, 14] width 209 height 19
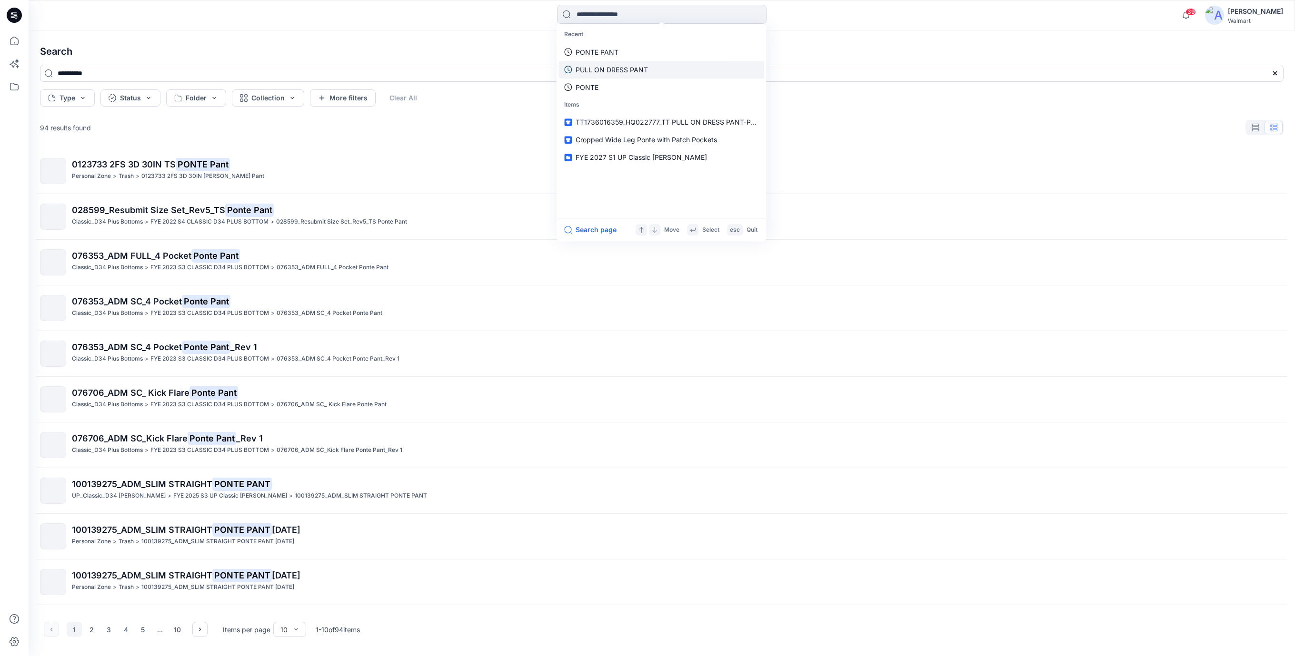
click at [607, 69] on p "PULL ON DRESS PANT" at bounding box center [611, 70] width 72 height 10
type input "**********"
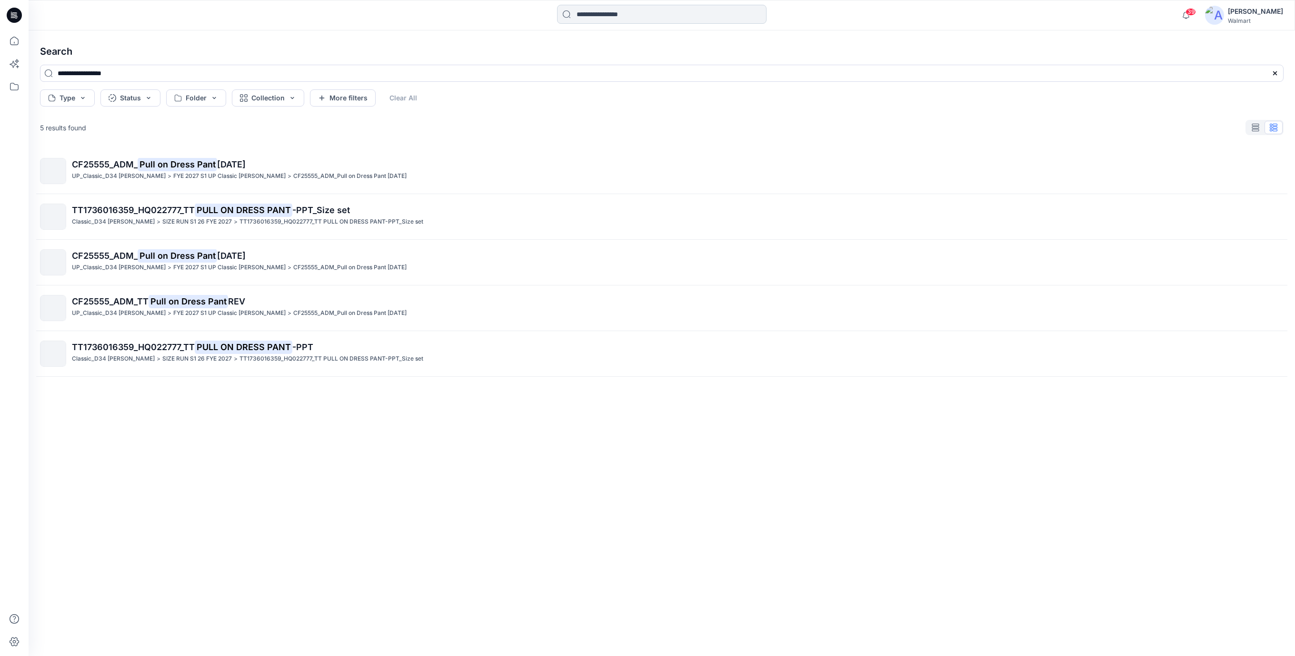
click at [610, 17] on input at bounding box center [661, 14] width 209 height 19
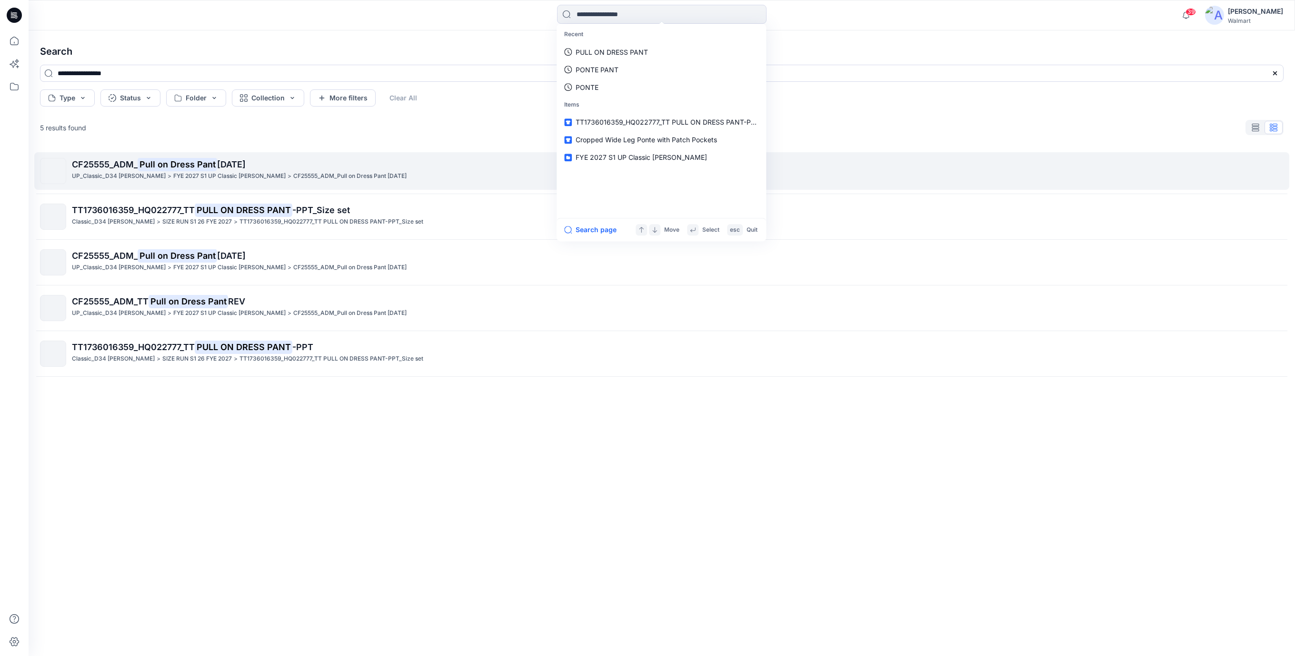
click at [184, 166] on mark "Pull on Dress Pant" at bounding box center [177, 164] width 79 height 13
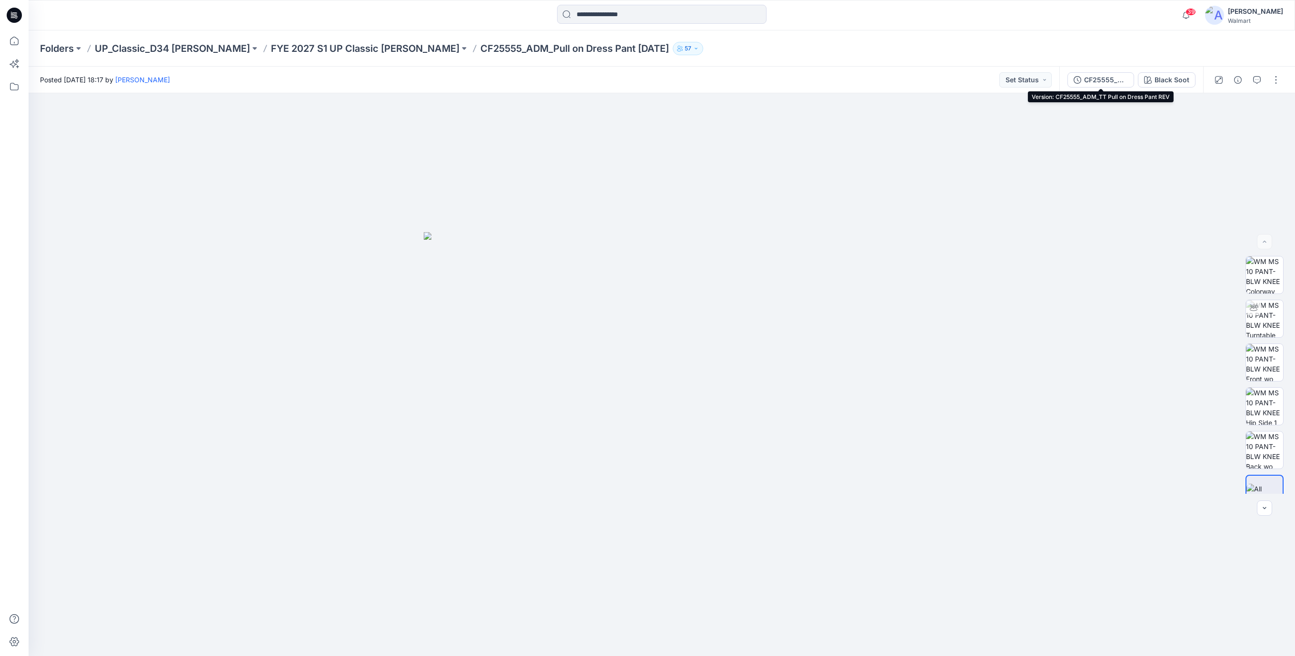
click at [1111, 77] on div "CF25555_ADM_TT Pull on Dress Pant REV" at bounding box center [1106, 80] width 44 height 10
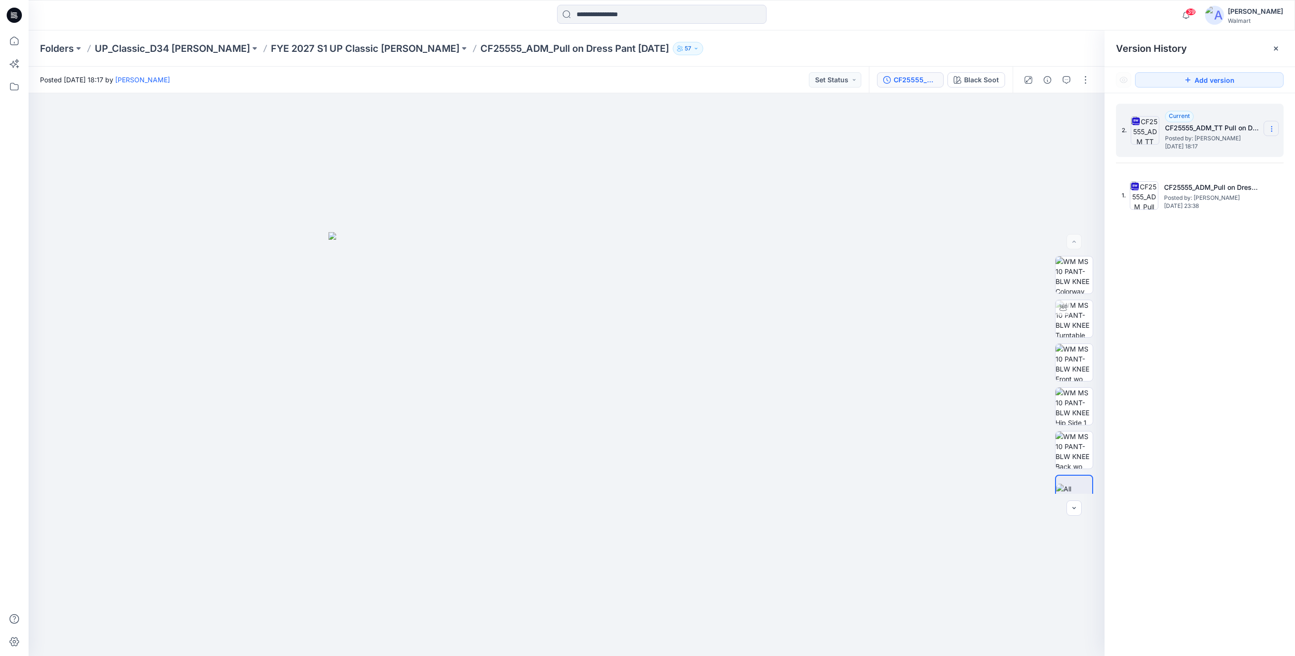
click at [1273, 129] on icon at bounding box center [1272, 129] width 8 height 8
click at [1210, 148] on span "Download Source BW File" at bounding box center [1223, 147] width 80 height 11
drag, startPoint x: 778, startPoint y: 176, endPoint x: 779, endPoint y: 162, distance: 13.3
click at [778, 176] on div at bounding box center [567, 374] width 1076 height 563
